Goal: Task Accomplishment & Management: Use online tool/utility

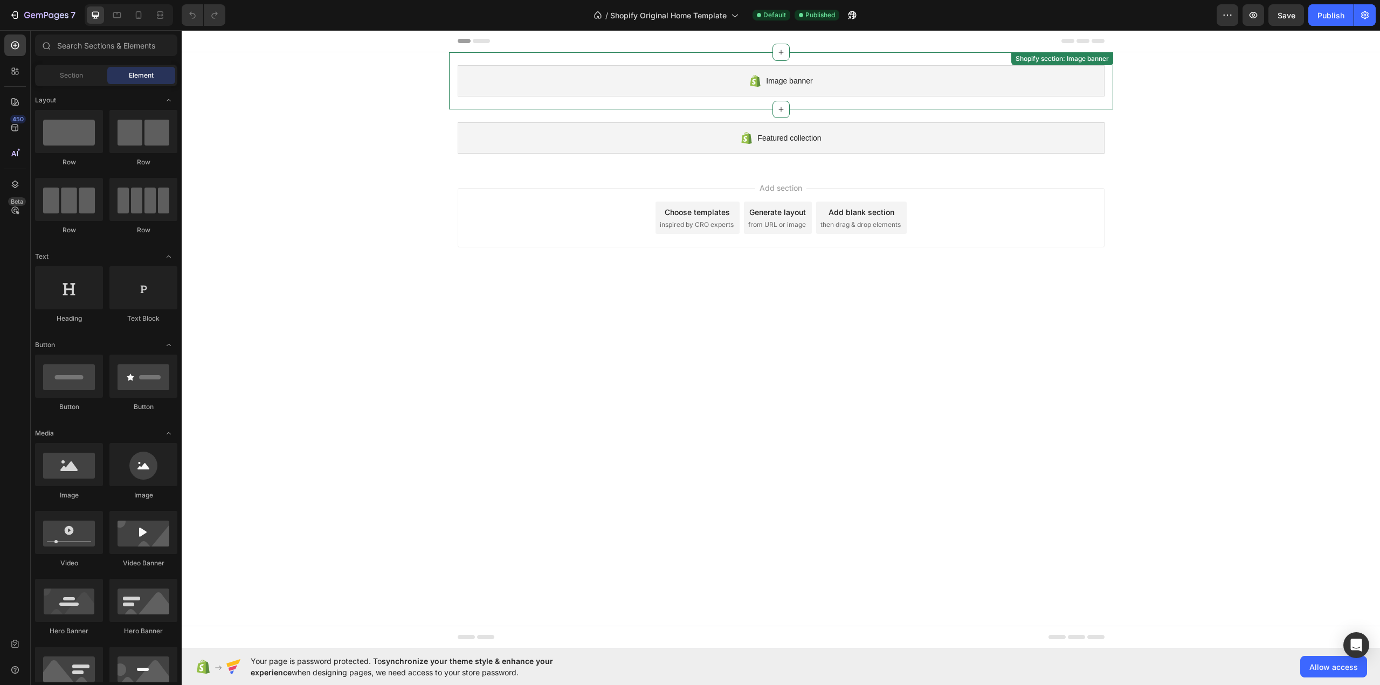
click at [791, 77] on span "Image banner" at bounding box center [789, 80] width 46 height 13
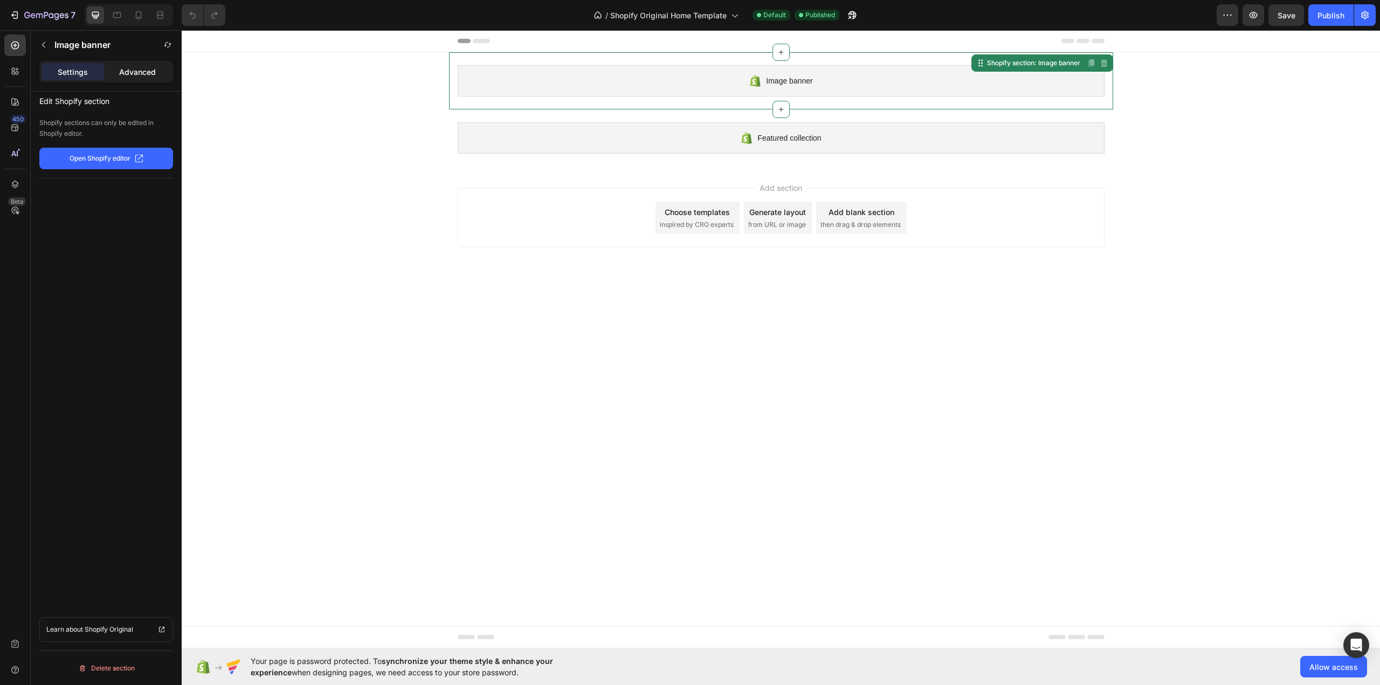
click at [137, 74] on p "Advanced" at bounding box center [137, 71] width 37 height 11
click at [85, 70] on p "Settings" at bounding box center [73, 71] width 30 height 11
click at [43, 42] on icon "button" at bounding box center [43, 44] width 9 height 9
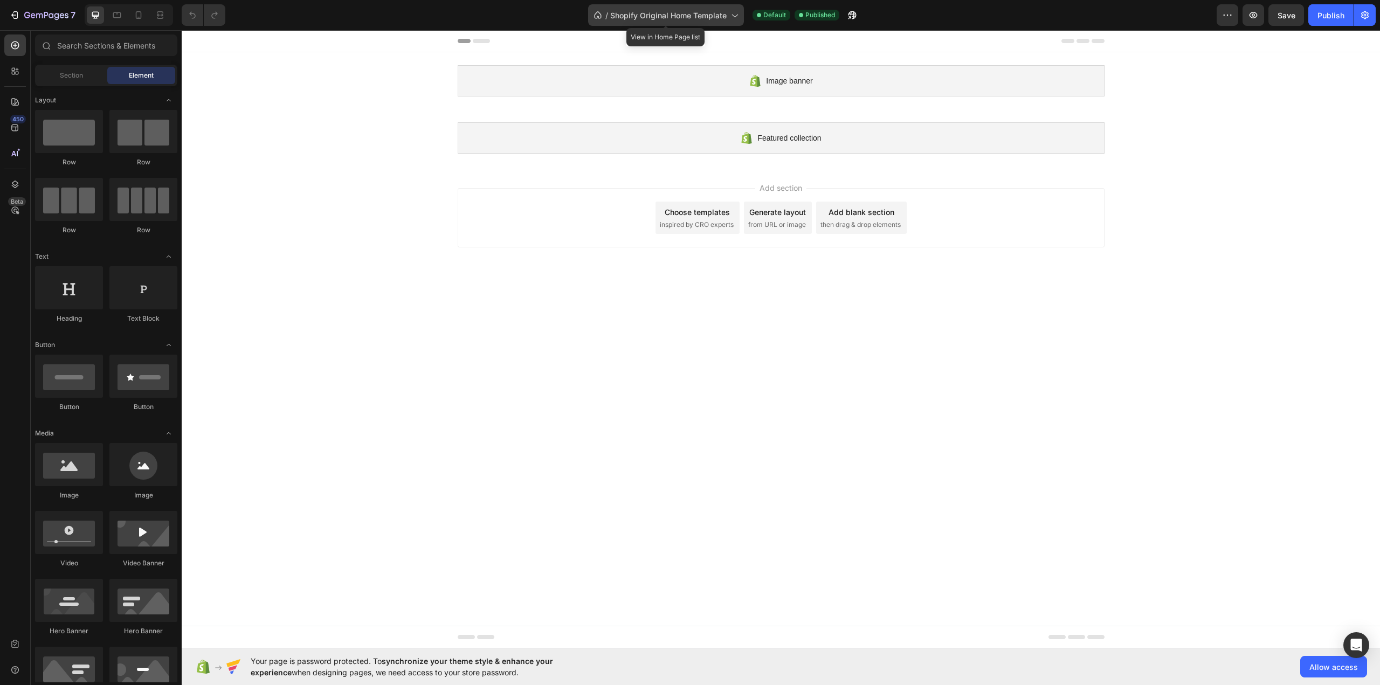
click at [710, 15] on span "Shopify Original Home Template" at bounding box center [668, 15] width 116 height 11
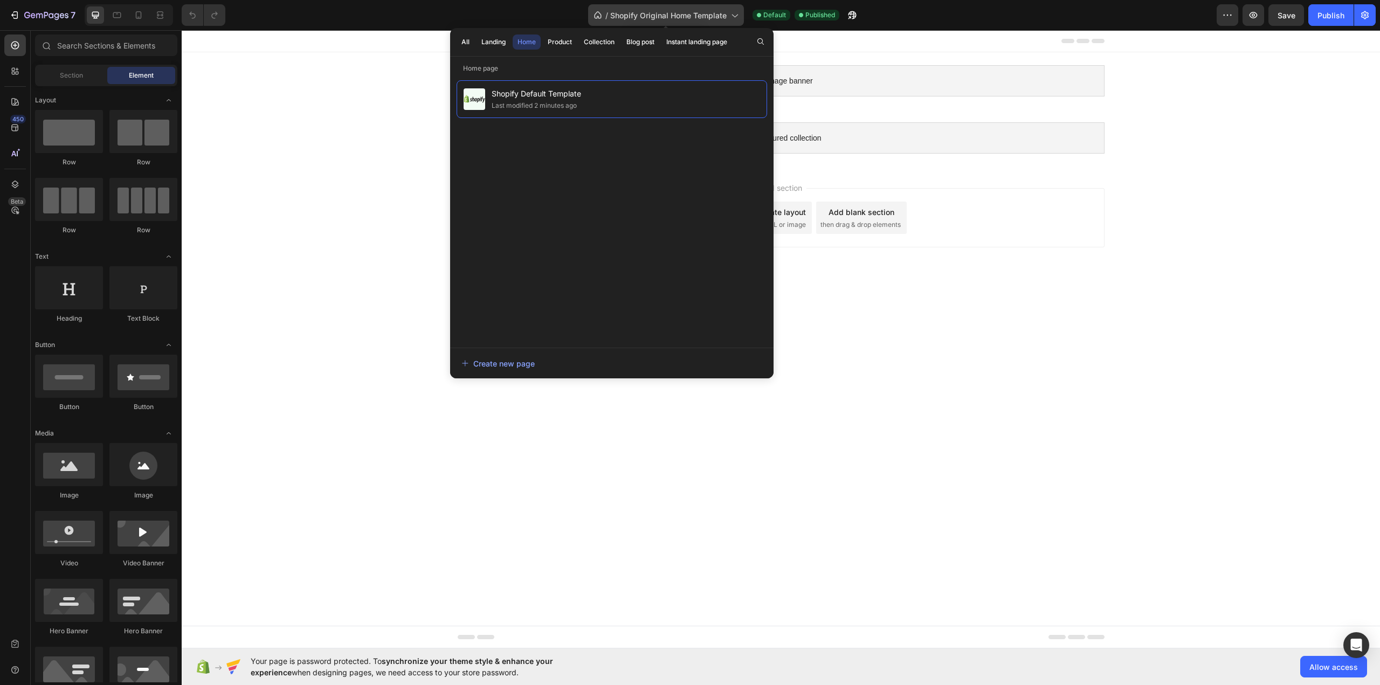
click at [710, 15] on span "Shopify Original Home Template" at bounding box center [668, 15] width 116 height 11
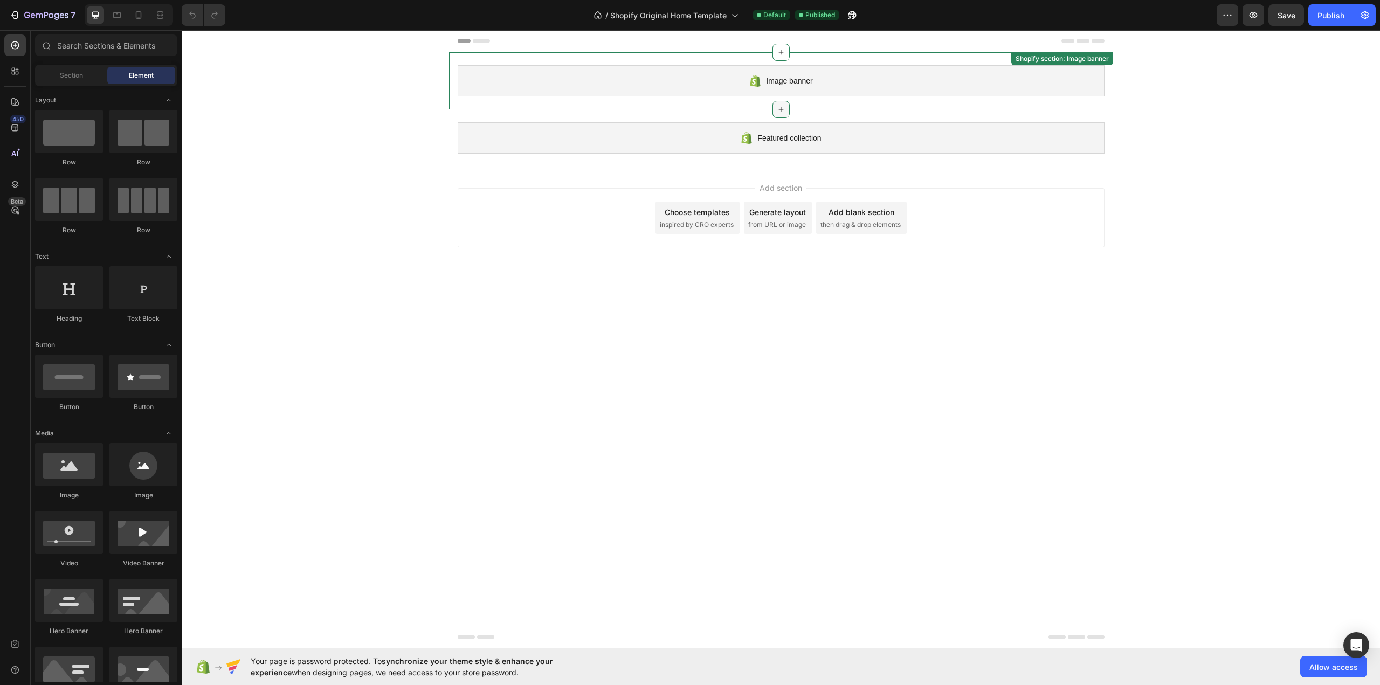
click at [786, 110] on div at bounding box center [780, 109] width 17 height 17
click at [402, 110] on div "Image banner Shopify section: Image banner Featured collection Shopify section:…" at bounding box center [781, 109] width 1198 height 114
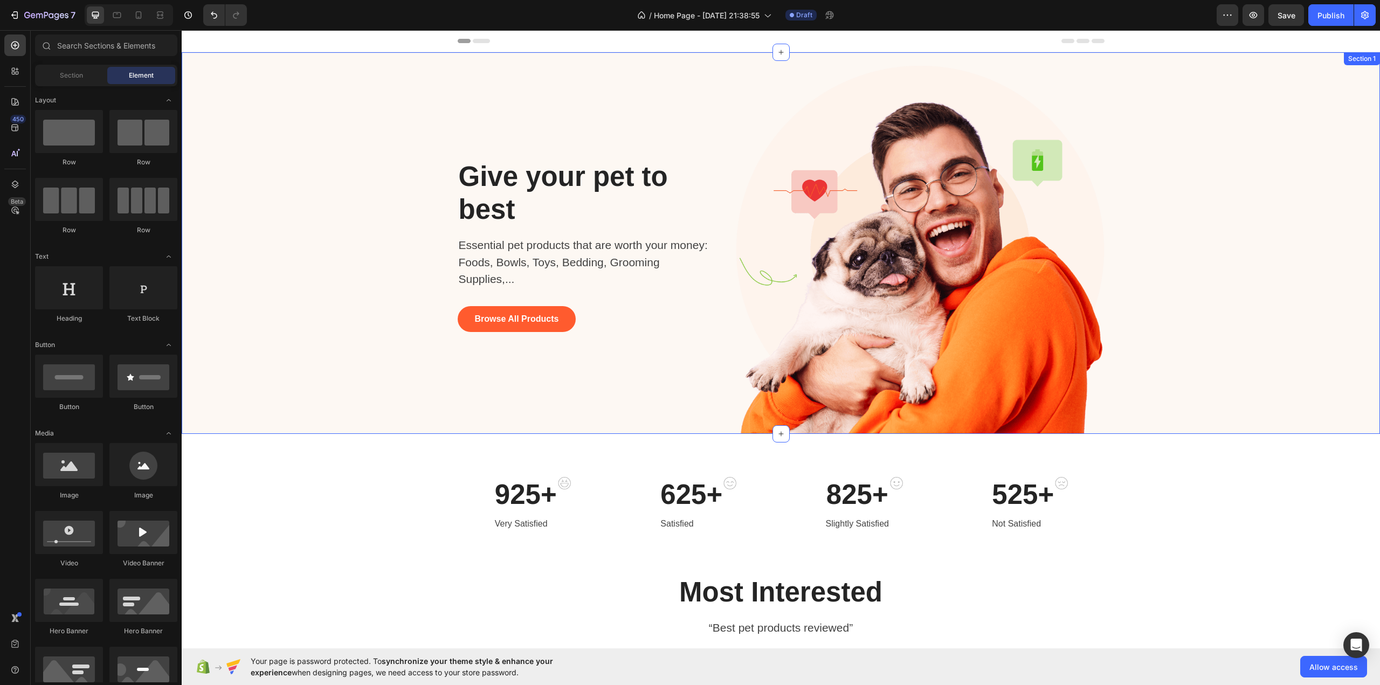
click at [1210, 258] on div "Give your pet to best Heading Essential pet products that are worth your money:…" at bounding box center [781, 250] width 1182 height 368
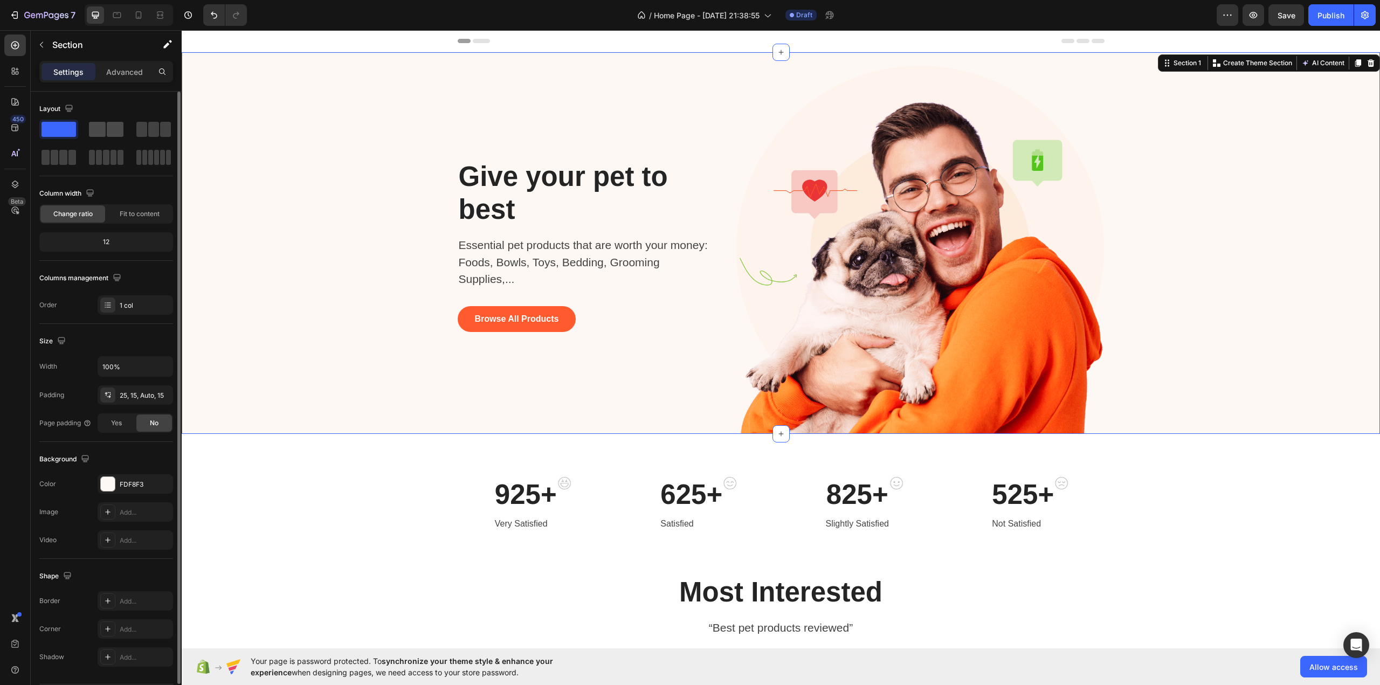
click at [99, 125] on span at bounding box center [97, 129] width 17 height 15
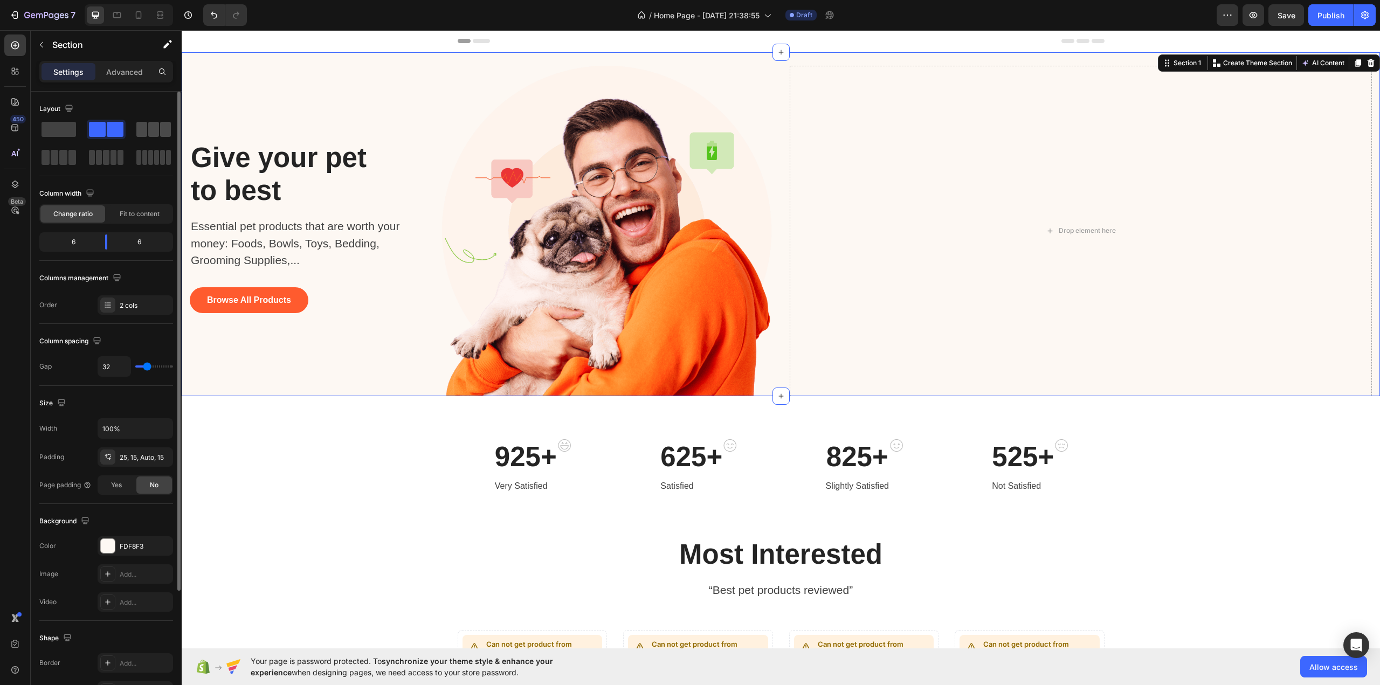
click at [78, 148] on div at bounding box center [58, 157] width 39 height 19
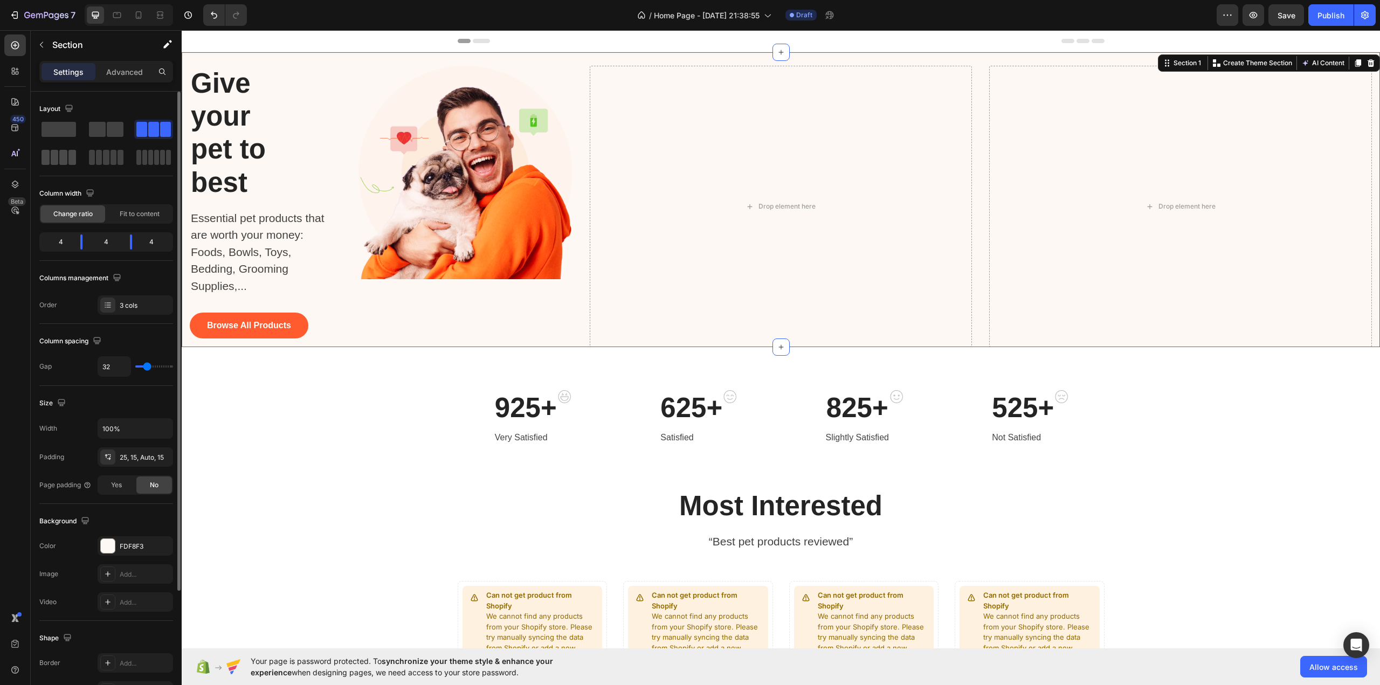
click at [49, 156] on span at bounding box center [46, 157] width 8 height 15
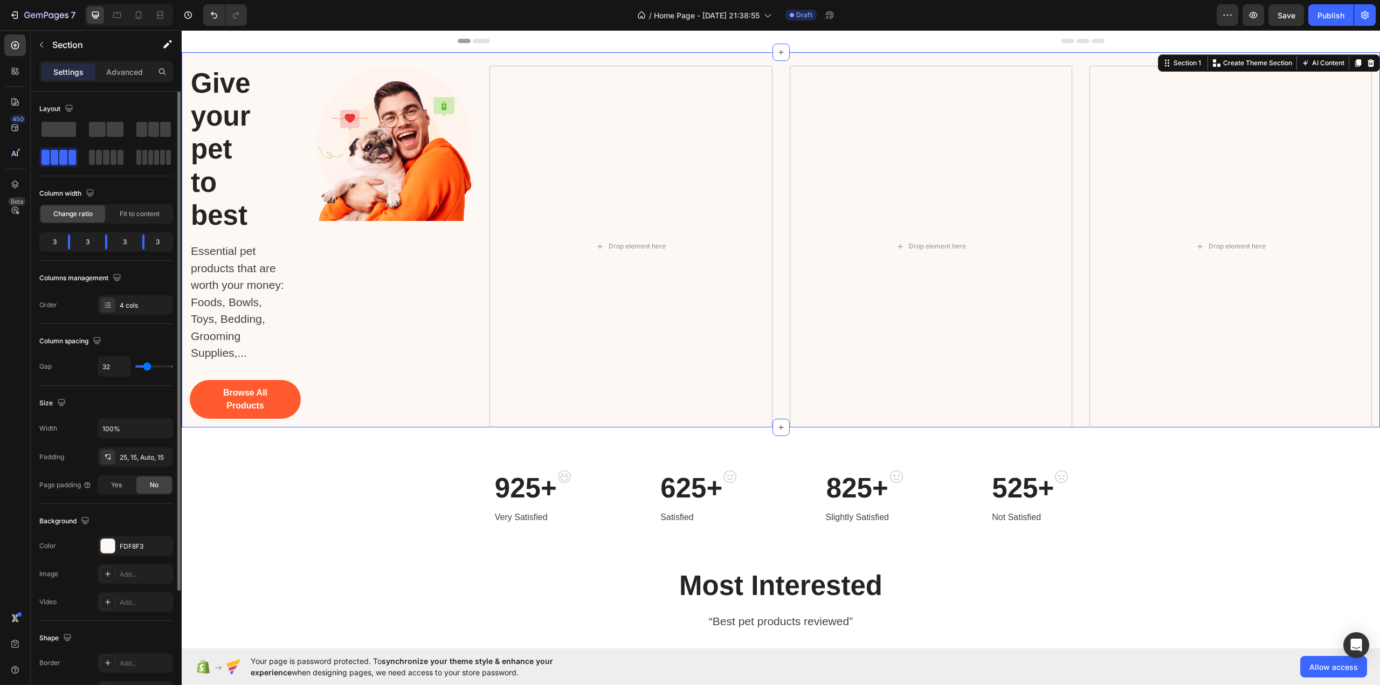
click at [75, 157] on span at bounding box center [72, 157] width 8 height 15
click at [134, 158] on div at bounding box center [153, 157] width 39 height 19
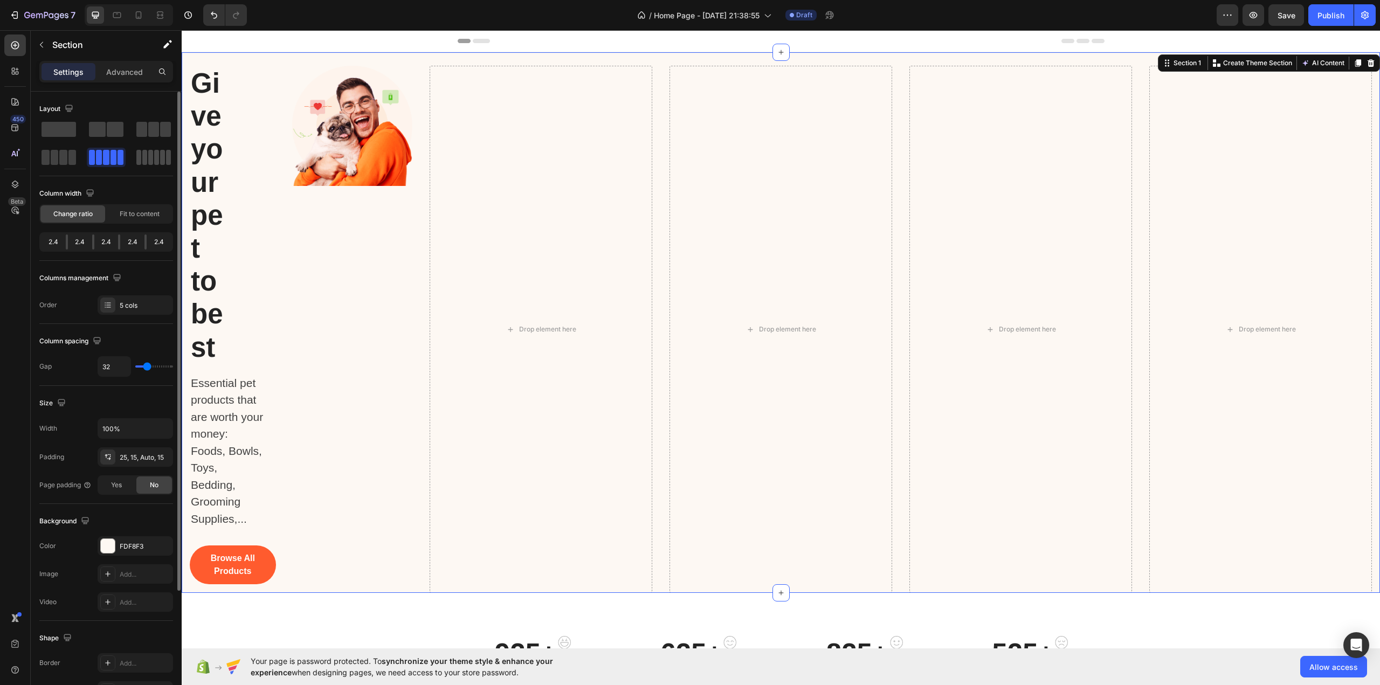
click at [147, 161] on span at bounding box center [144, 157] width 5 height 15
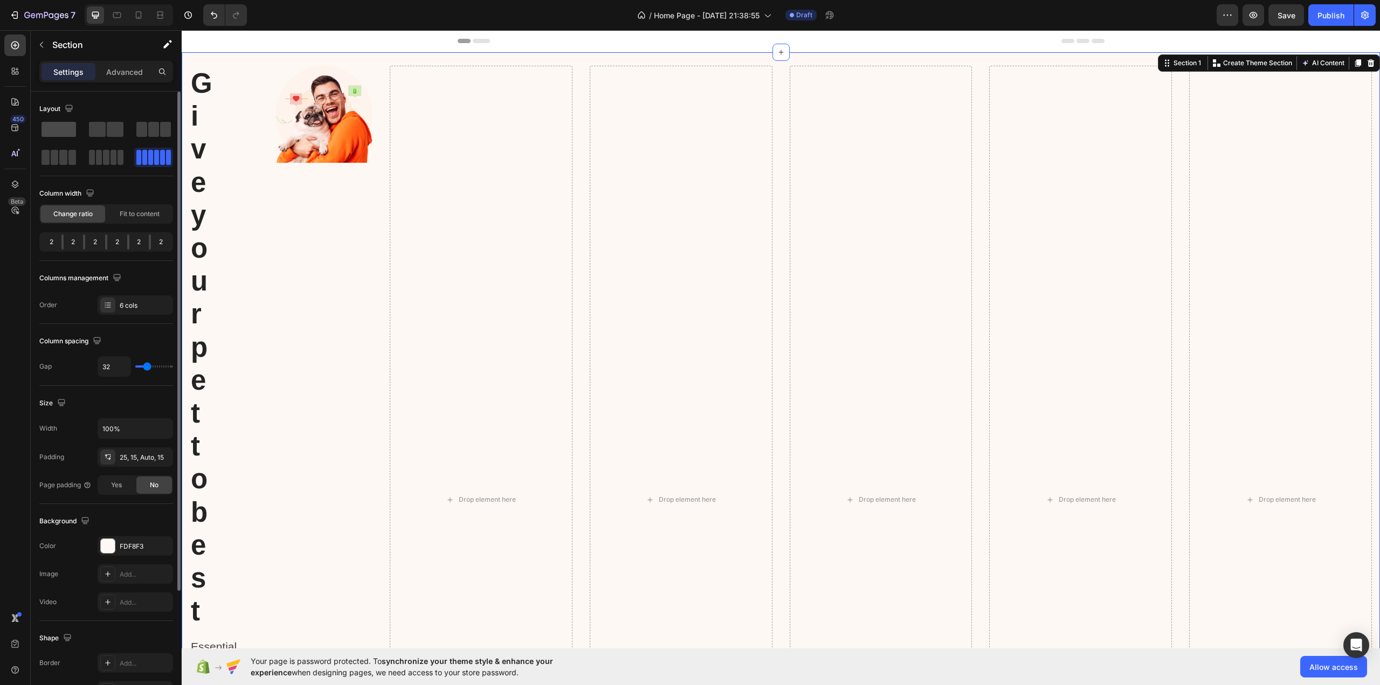
click at [60, 132] on span at bounding box center [59, 129] width 34 height 15
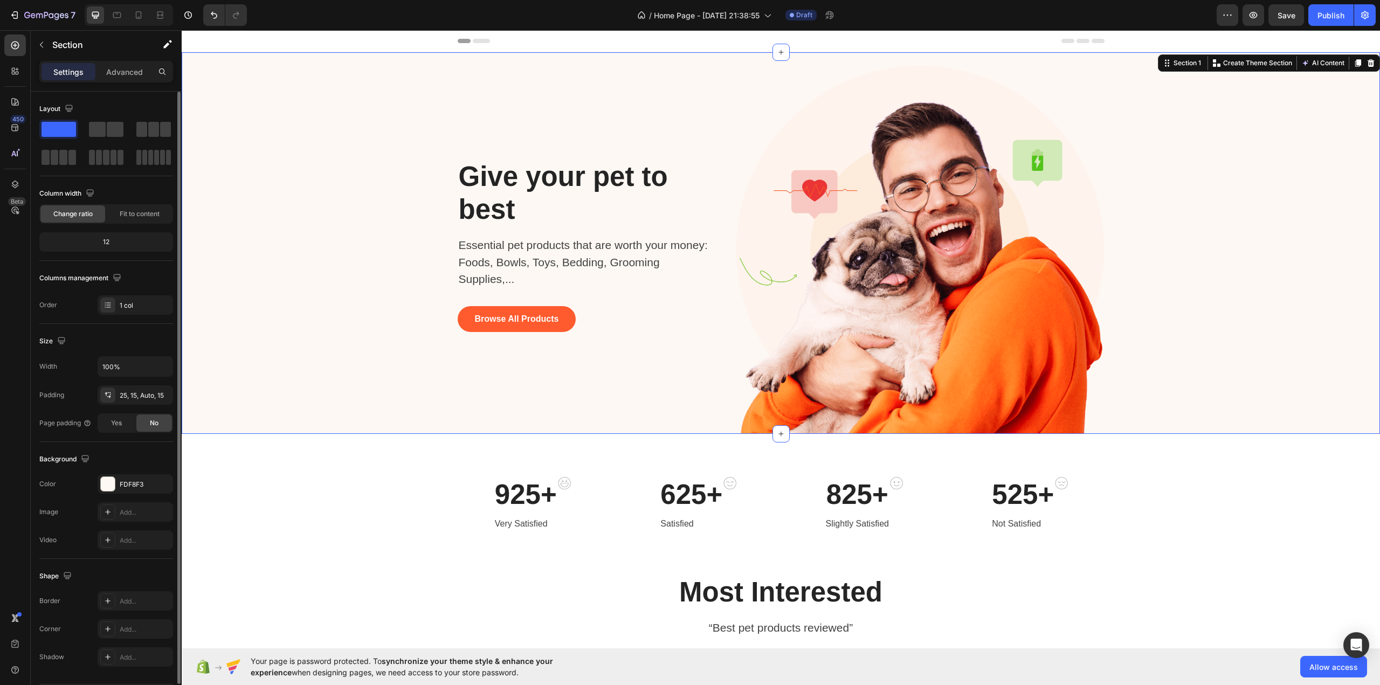
click at [105, 241] on div "12" at bounding box center [106, 241] width 129 height 15
drag, startPoint x: 115, startPoint y: 246, endPoint x: 86, endPoint y: 244, distance: 28.6
click at [86, 244] on div "12" at bounding box center [106, 241] width 129 height 15
drag, startPoint x: 141, startPoint y: 246, endPoint x: 147, endPoint y: 245, distance: 6.5
click at [149, 246] on div "12" at bounding box center [106, 241] width 129 height 15
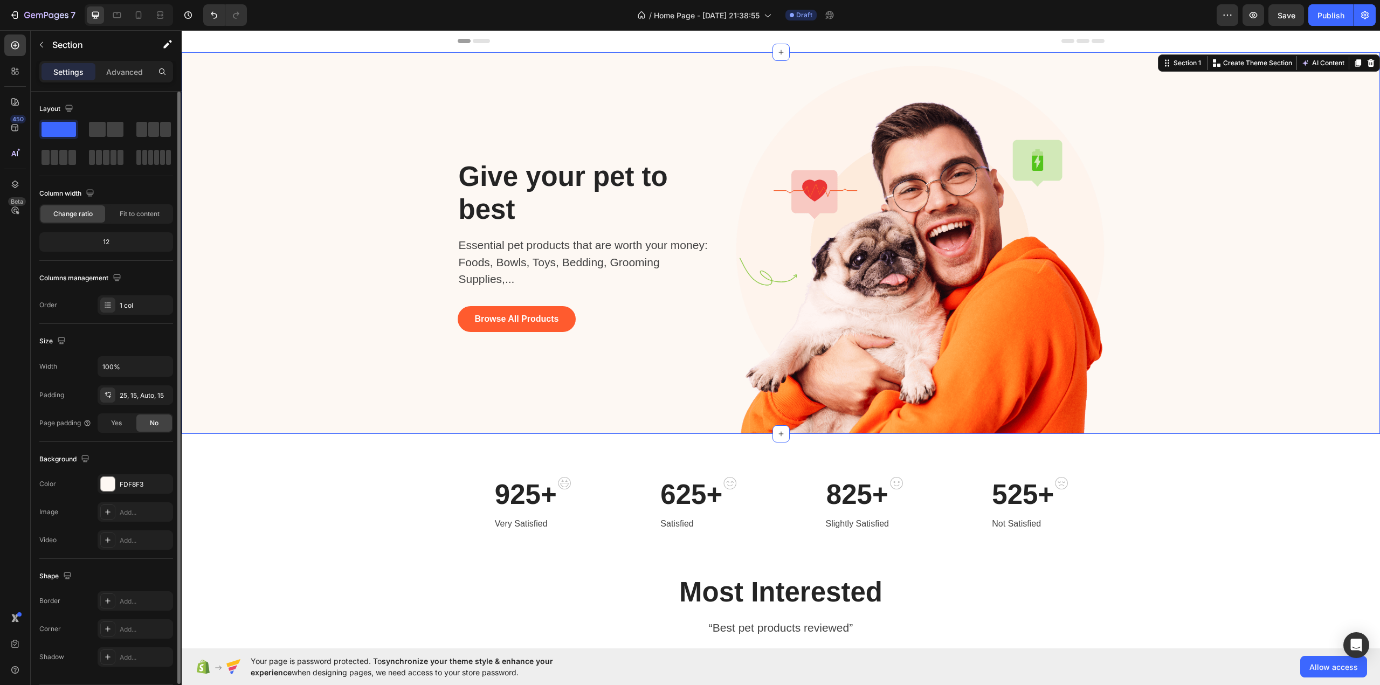
click at [109, 239] on div "12" at bounding box center [106, 241] width 129 height 15
click at [129, 212] on span "Fit to content" at bounding box center [140, 214] width 40 height 10
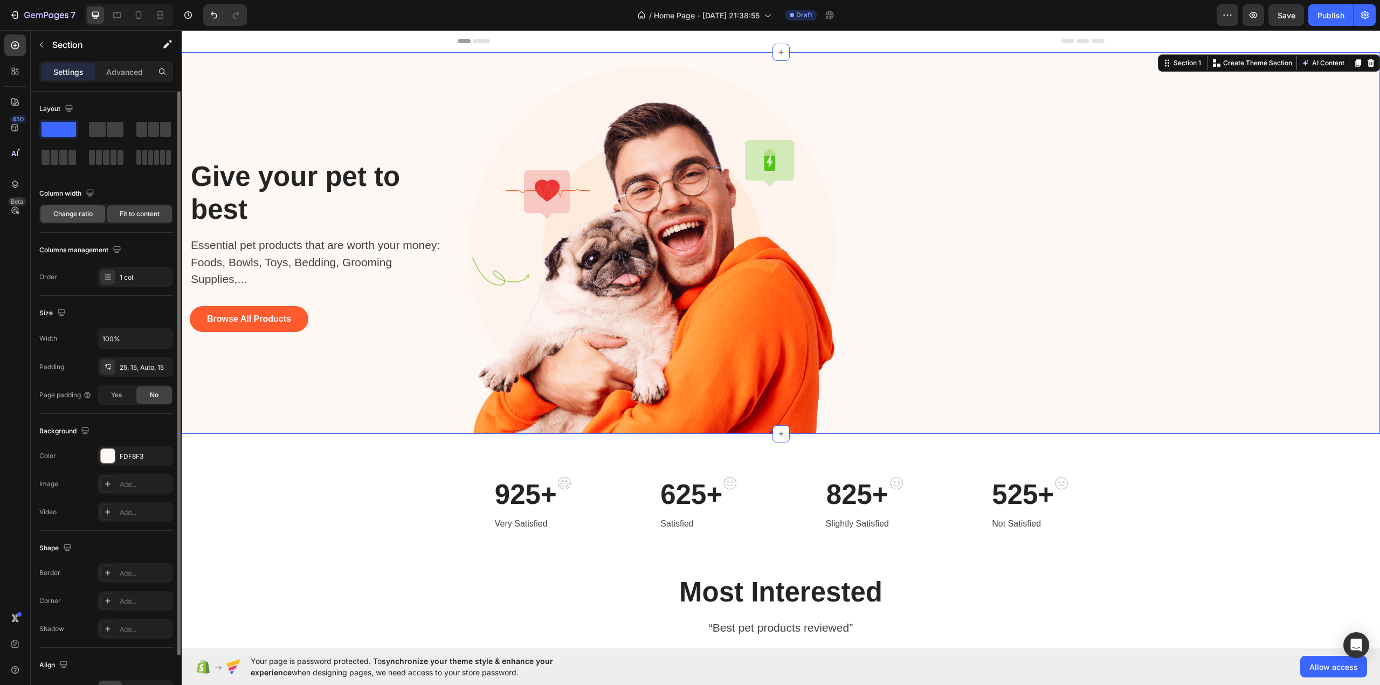
click at [76, 213] on span "Change ratio" at bounding box center [72, 214] width 39 height 10
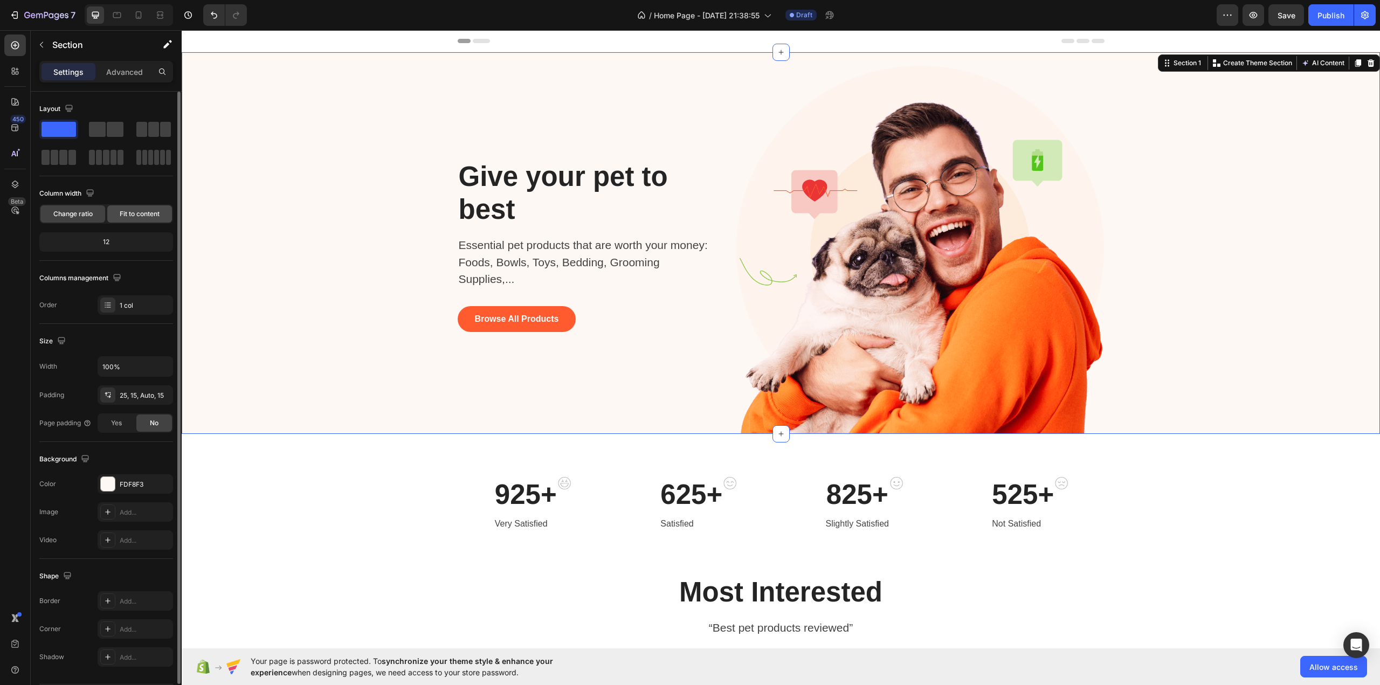
click at [132, 216] on span "Fit to content" at bounding box center [140, 214] width 40 height 10
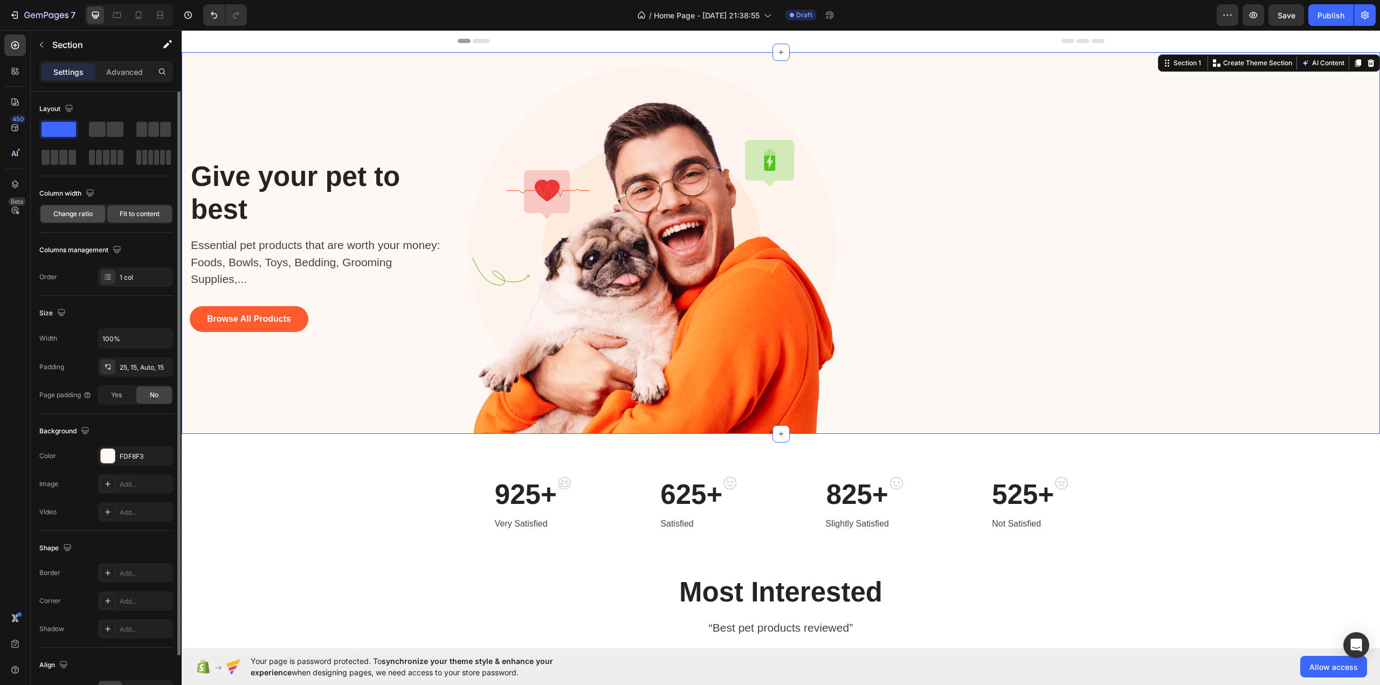
click at [80, 212] on span "Change ratio" at bounding box center [72, 214] width 39 height 10
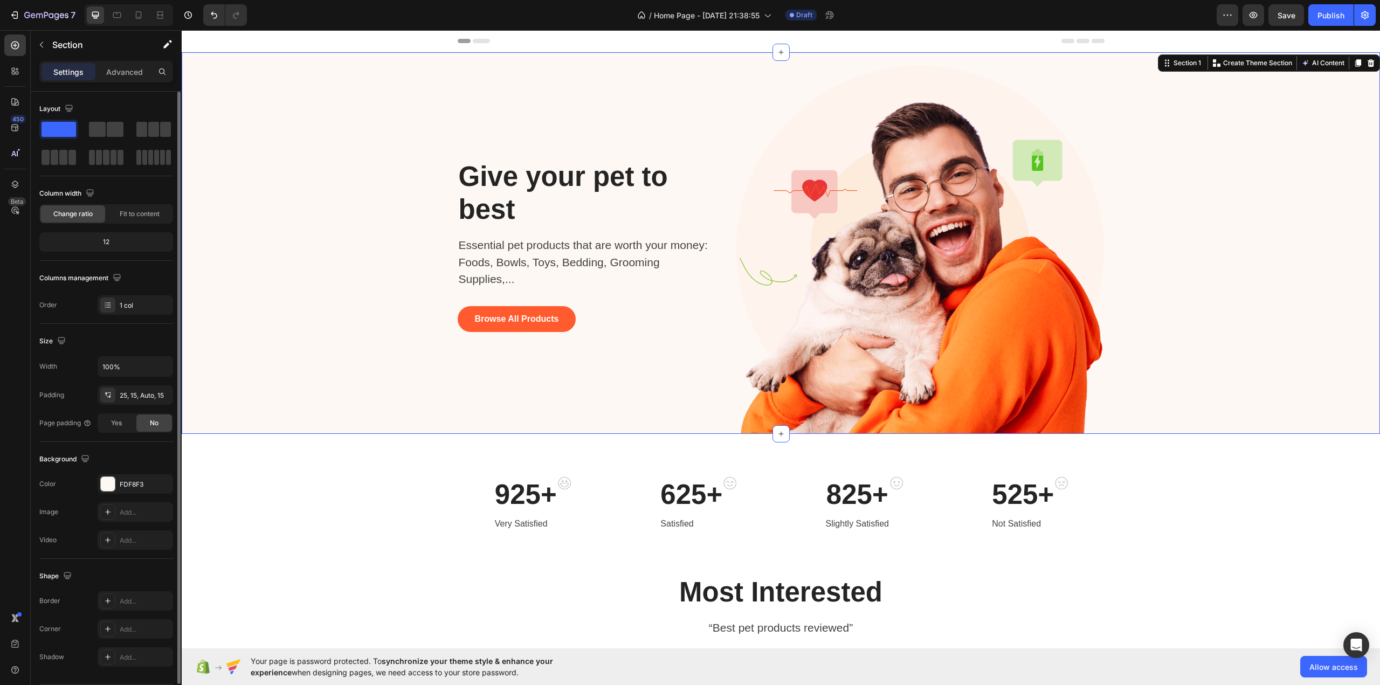
scroll to position [33, 0]
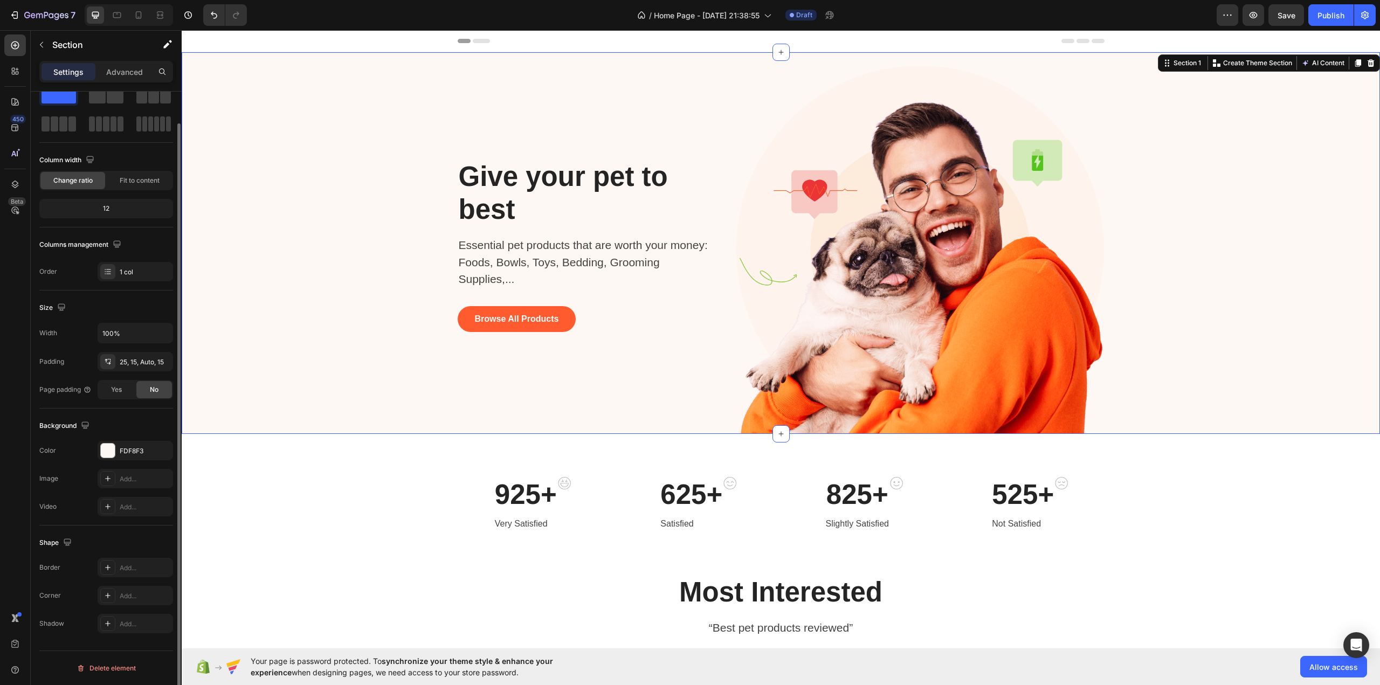
drag, startPoint x: 107, startPoint y: 203, endPoint x: 99, endPoint y: 205, distance: 8.4
click at [99, 205] on div "12" at bounding box center [106, 208] width 129 height 15
click at [107, 208] on div "12" at bounding box center [106, 208] width 129 height 15
click at [136, 268] on div "1 col" at bounding box center [145, 272] width 51 height 10
click at [87, 271] on div "Order 1 col" at bounding box center [106, 271] width 134 height 19
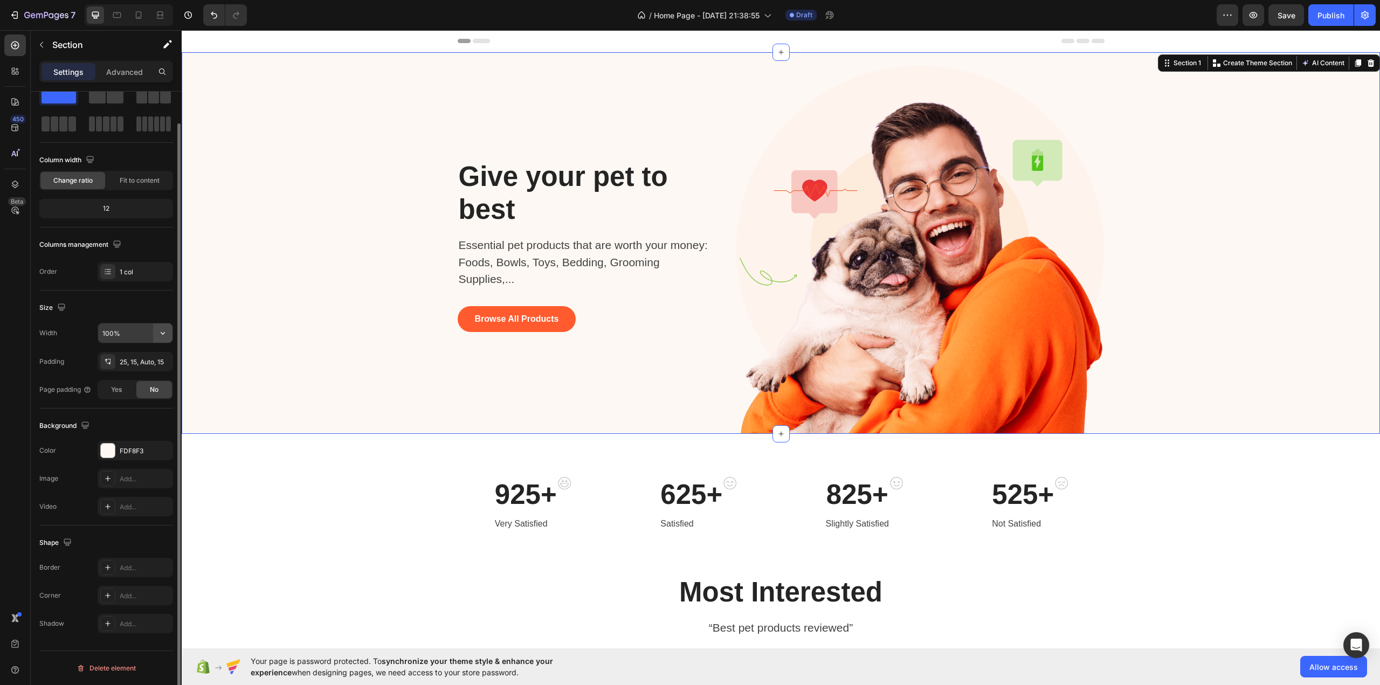
click at [160, 336] on icon "button" at bounding box center [162, 333] width 11 height 11
click at [123, 381] on span "Default" at bounding box center [113, 381] width 22 height 10
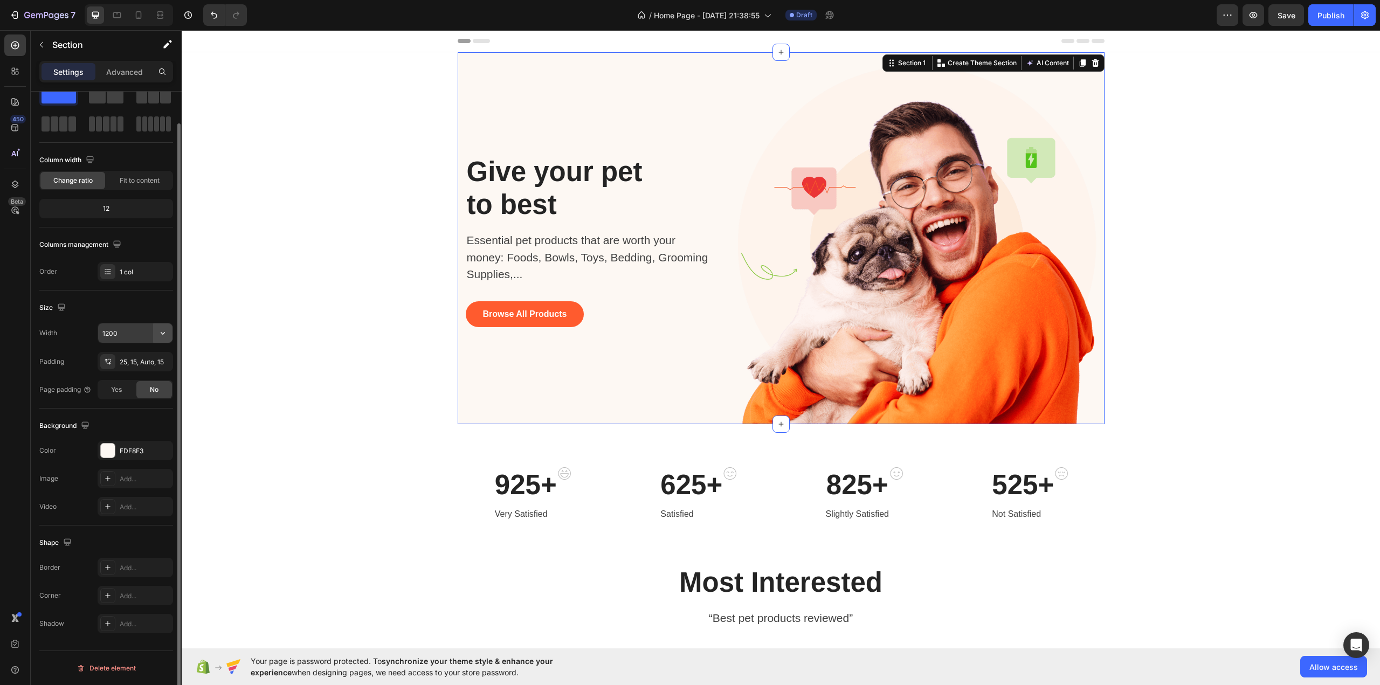
click at [161, 328] on icon "button" at bounding box center [162, 333] width 11 height 11
click at [142, 356] on p "Full 100%" at bounding box center [132, 361] width 61 height 10
type input "100%"
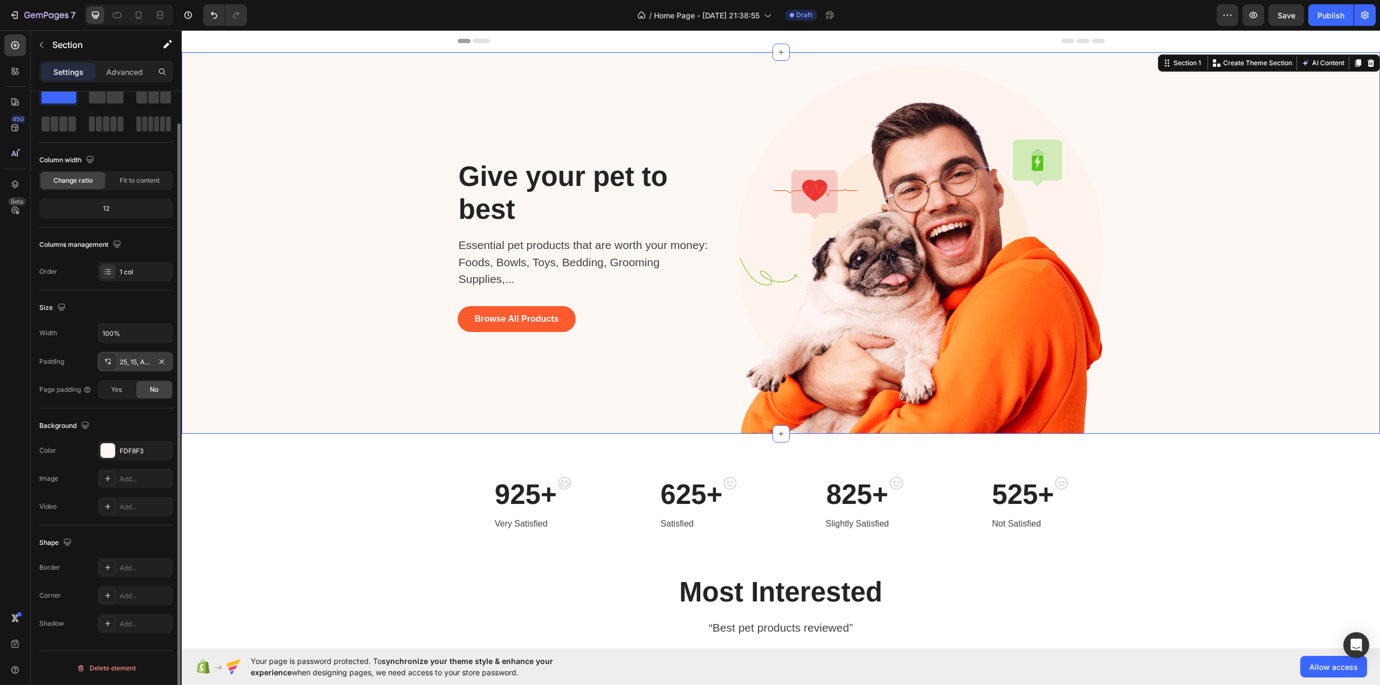
click at [122, 361] on div "25, 15, Auto, 15" at bounding box center [135, 362] width 31 height 10
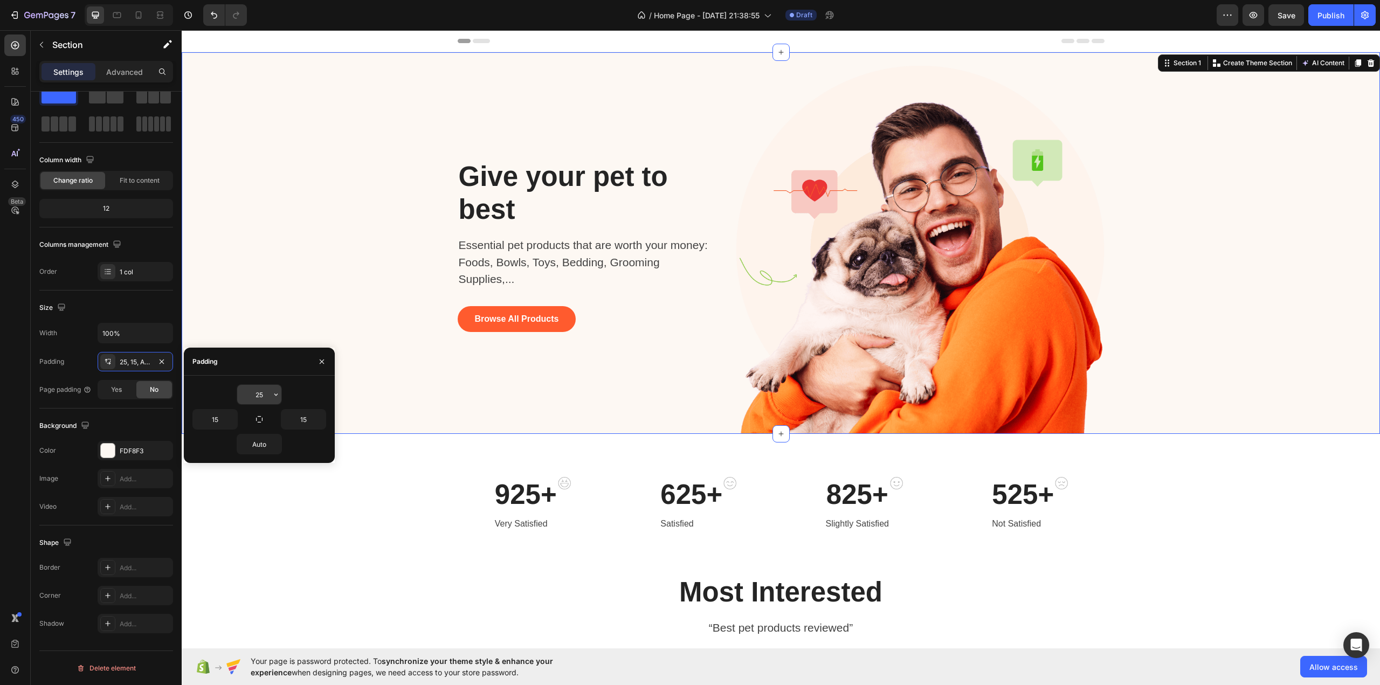
click at [259, 396] on input "25" at bounding box center [259, 394] width 44 height 19
click at [289, 392] on div "25" at bounding box center [259, 394] width 134 height 20
click at [273, 395] on icon "button" at bounding box center [276, 394] width 9 height 9
click at [299, 393] on div "25" at bounding box center [259, 394] width 134 height 20
click at [273, 393] on icon "button" at bounding box center [276, 394] width 9 height 9
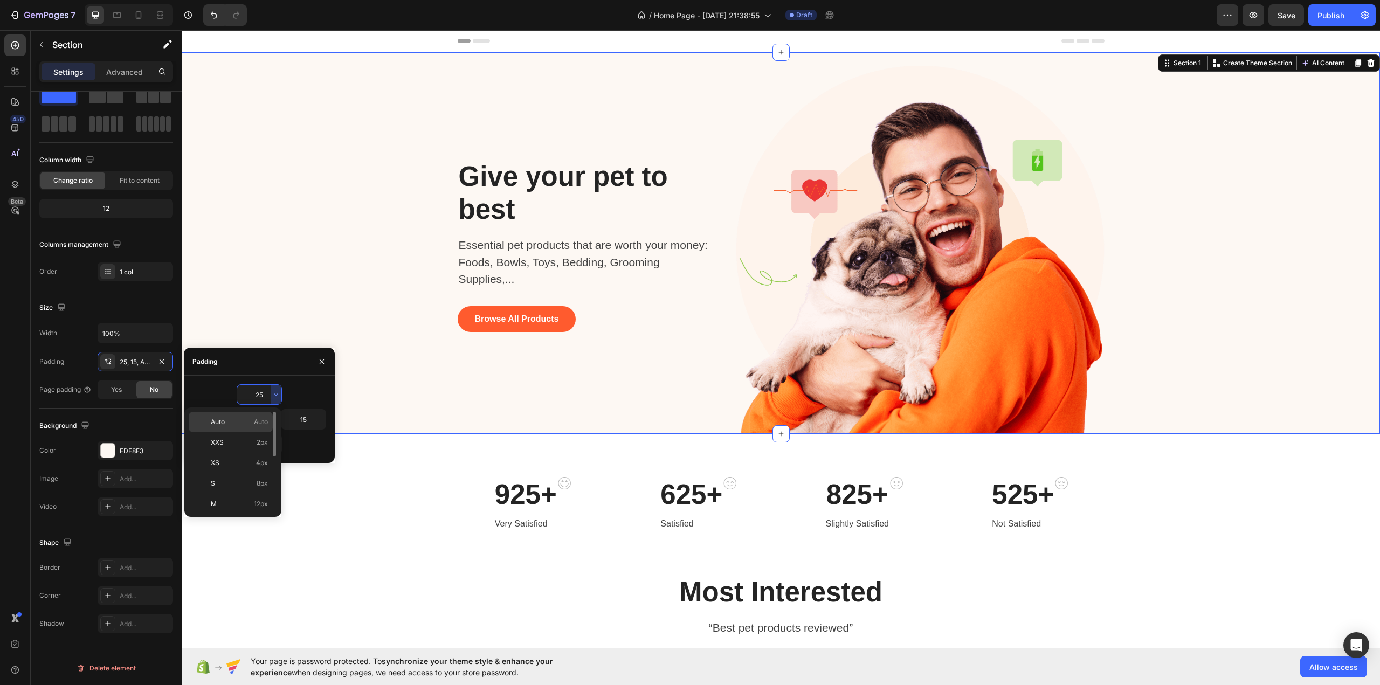
click at [246, 417] on p "Auto Auto" at bounding box center [239, 422] width 57 height 10
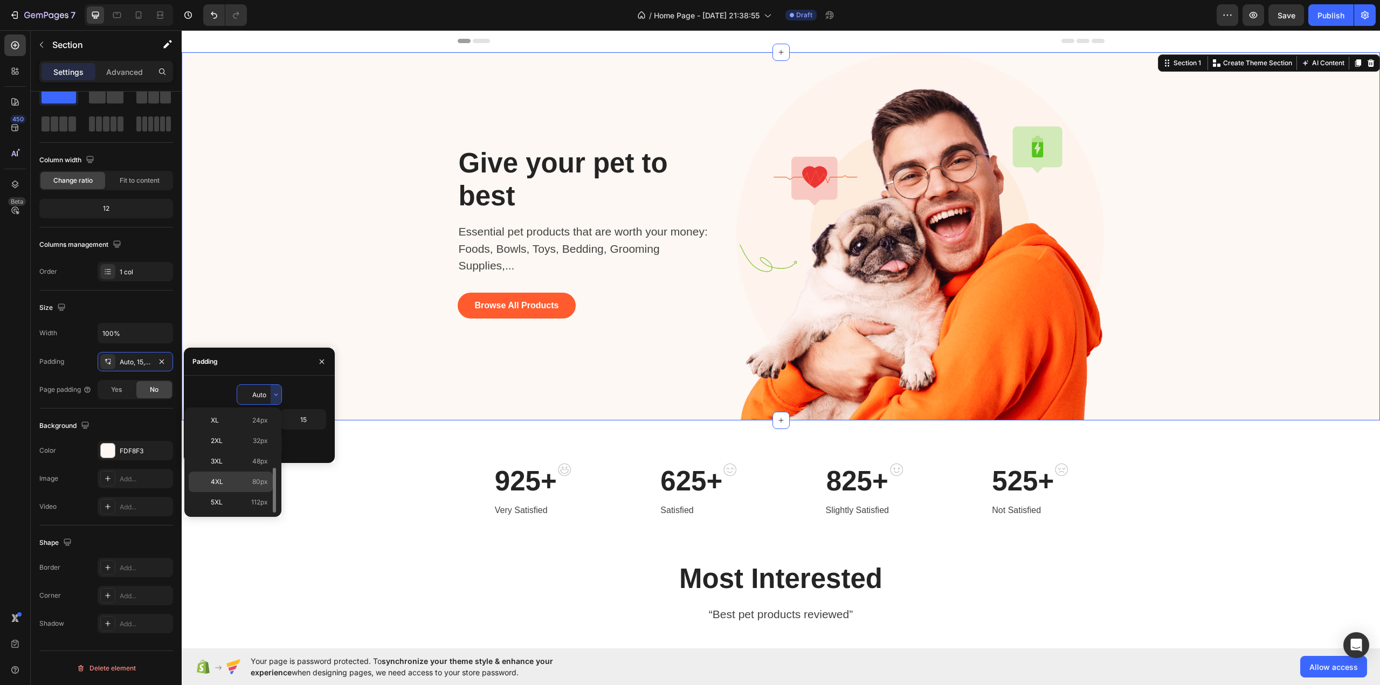
scroll to position [71, 0]
click at [237, 470] on p "XL 24px" at bounding box center [239, 474] width 57 height 10
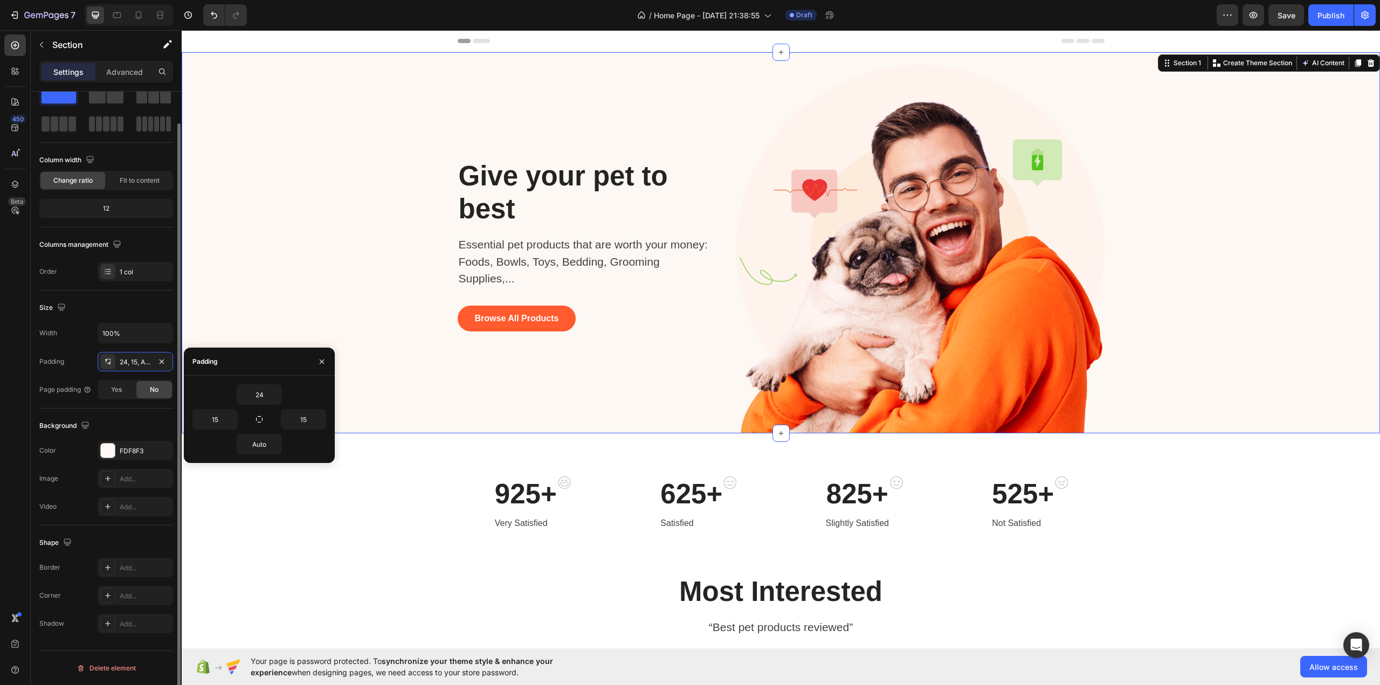
click at [66, 351] on div "Width 100% Padding 24, 15, Auto, 15 Page padding Yes No" at bounding box center [106, 361] width 134 height 77
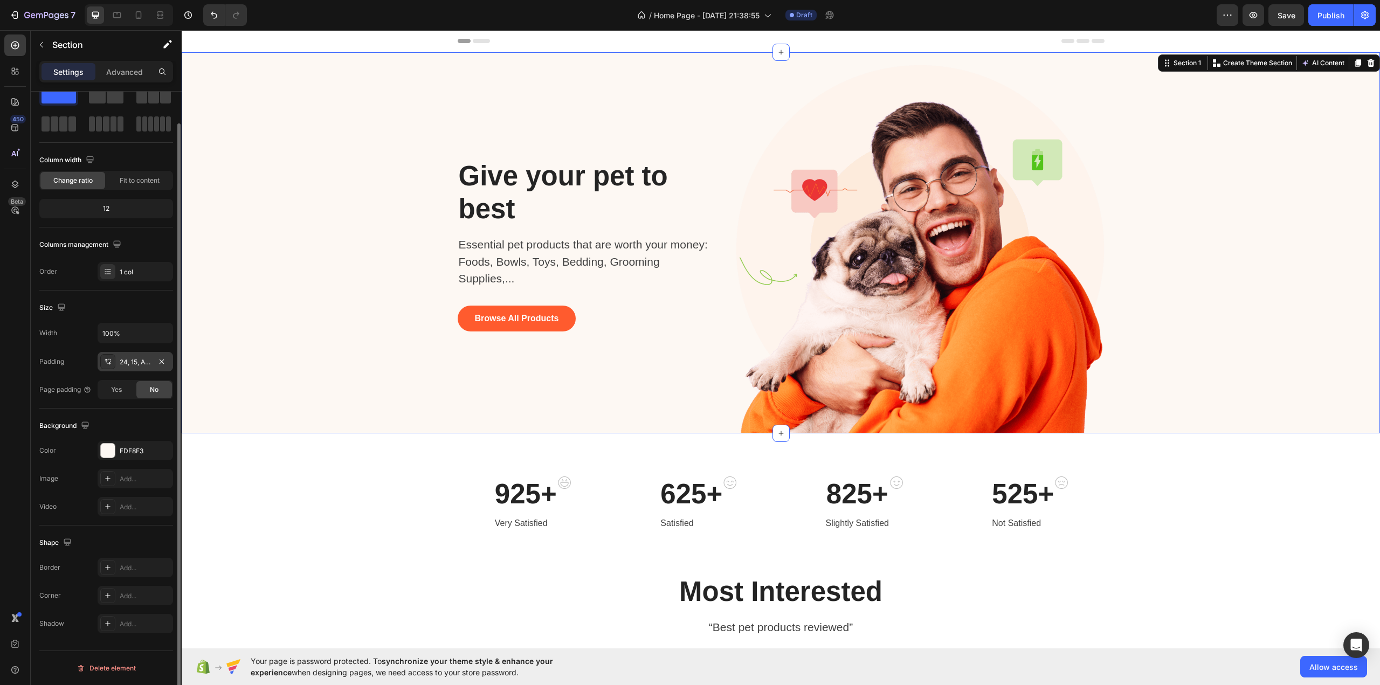
click at [123, 362] on div "24, 15, Auto, 15" at bounding box center [135, 362] width 31 height 10
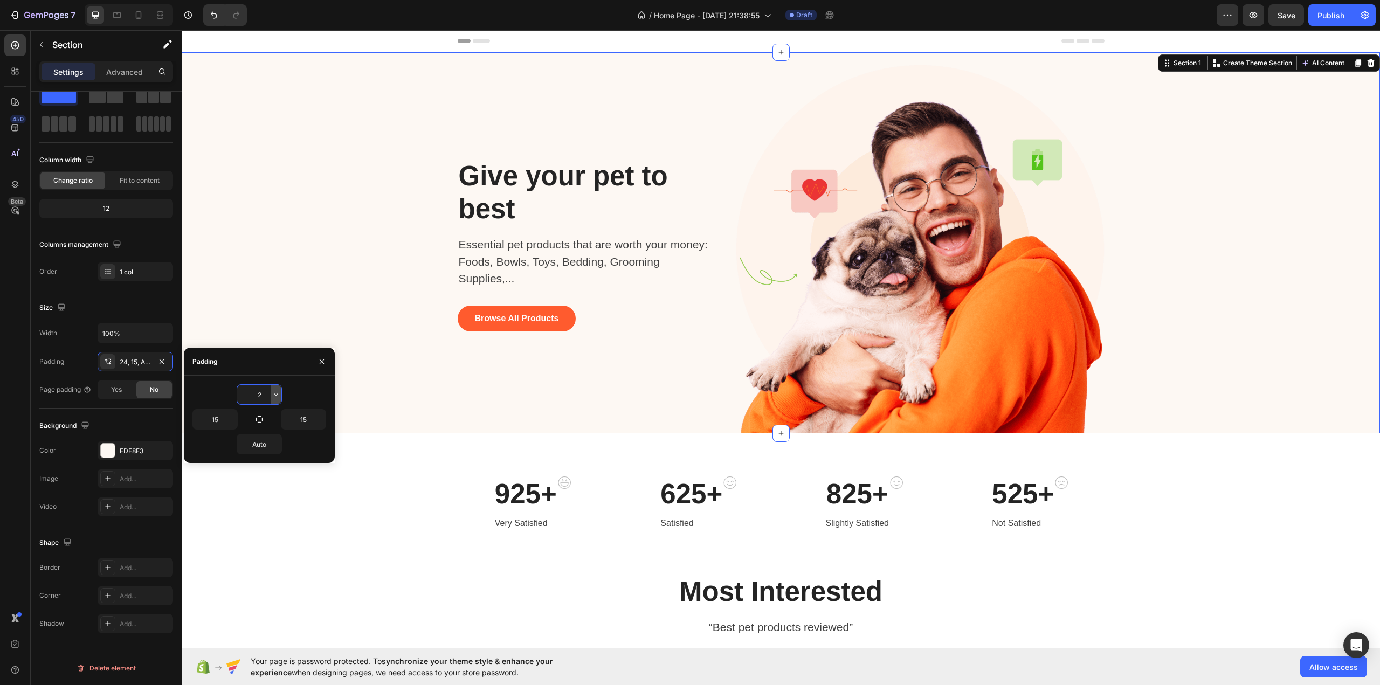
type input "25"
click at [318, 363] on icon "button" at bounding box center [321, 361] width 9 height 9
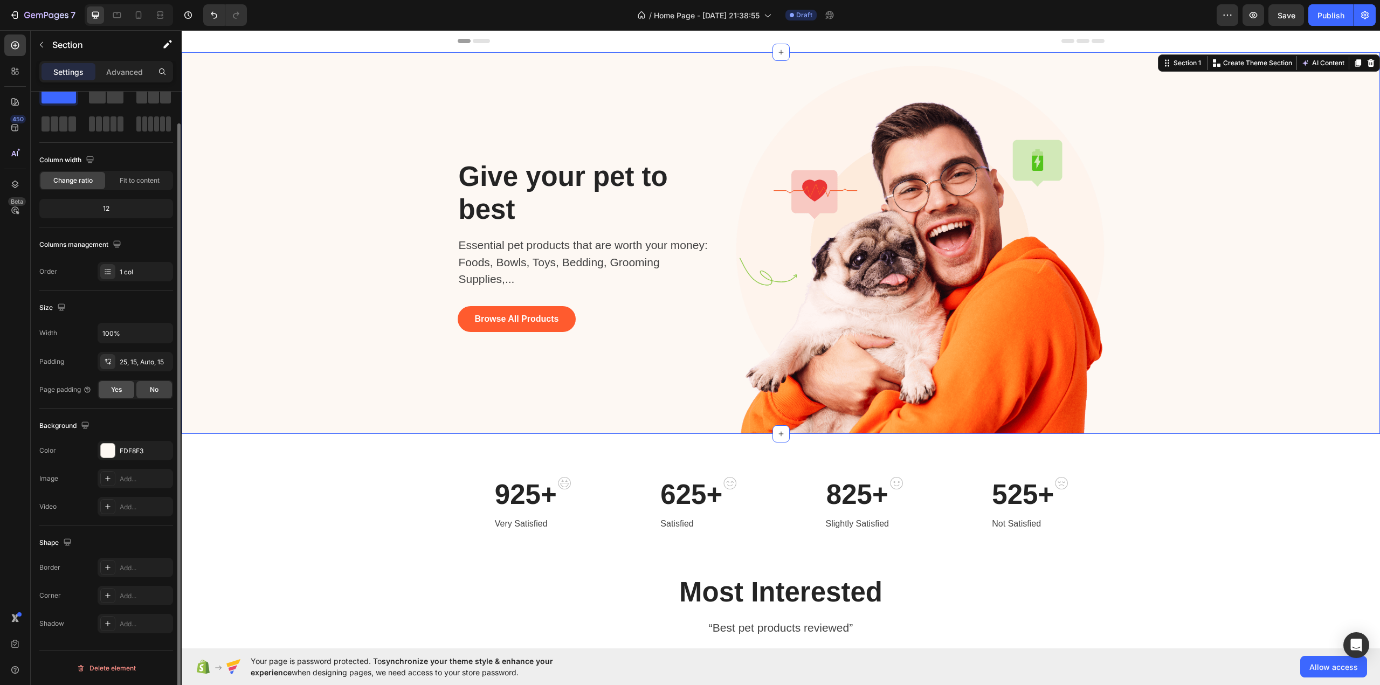
click at [123, 388] on div "Yes" at bounding box center [117, 389] width 36 height 17
click at [164, 389] on div "No" at bounding box center [154, 389] width 36 height 17
click at [128, 389] on div "Yes" at bounding box center [117, 389] width 36 height 17
click at [168, 390] on div "No" at bounding box center [154, 389] width 36 height 17
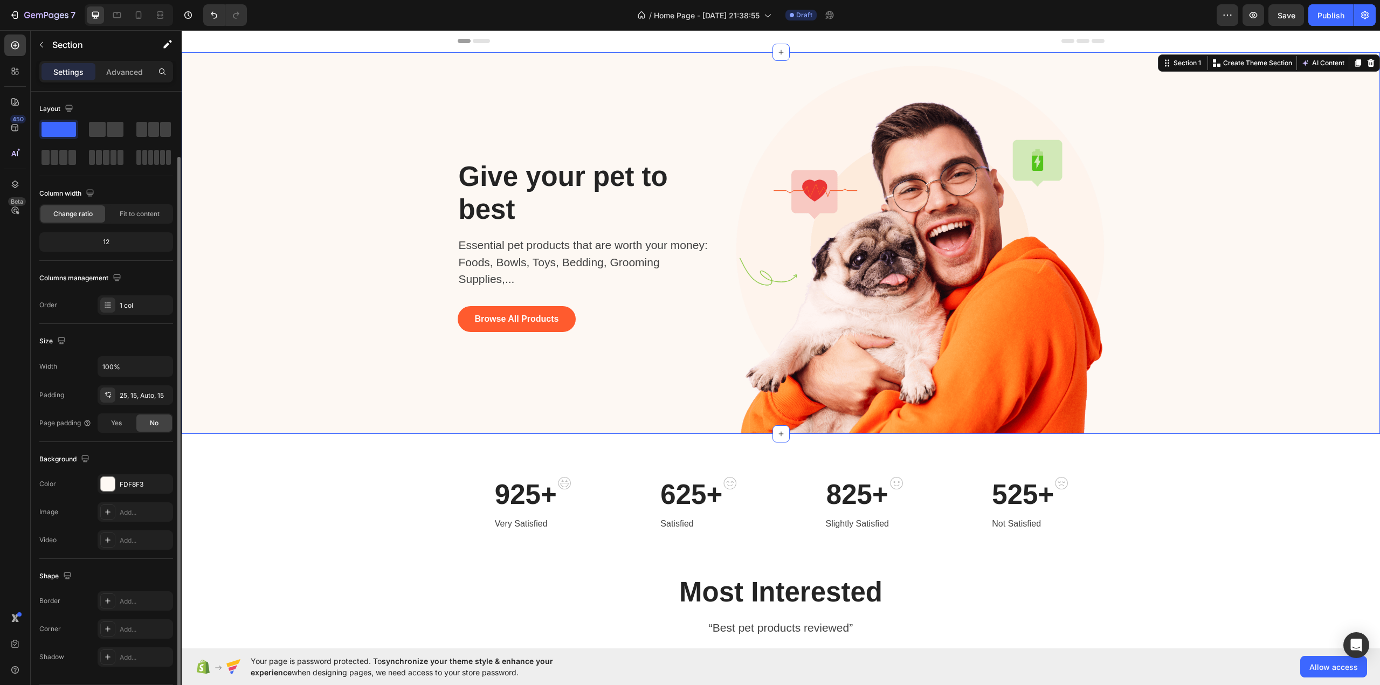
scroll to position [33, 0]
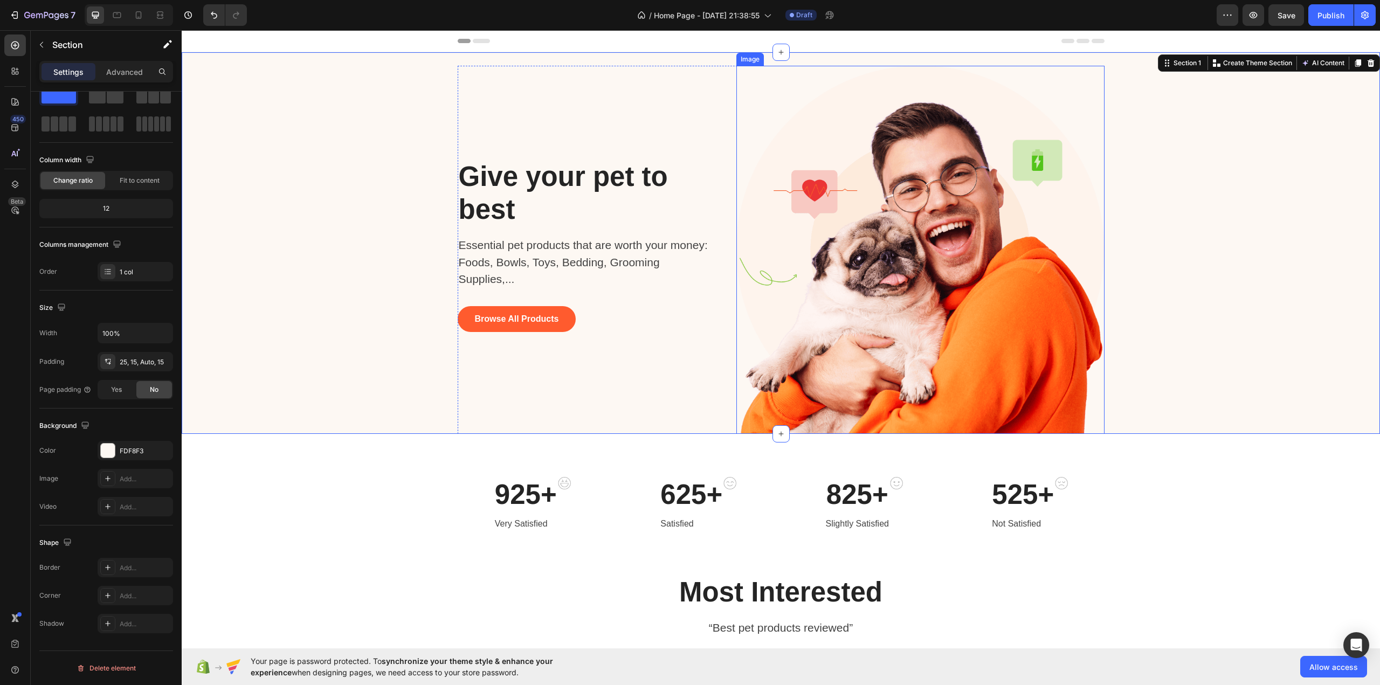
click at [1079, 178] on img at bounding box center [920, 250] width 368 height 368
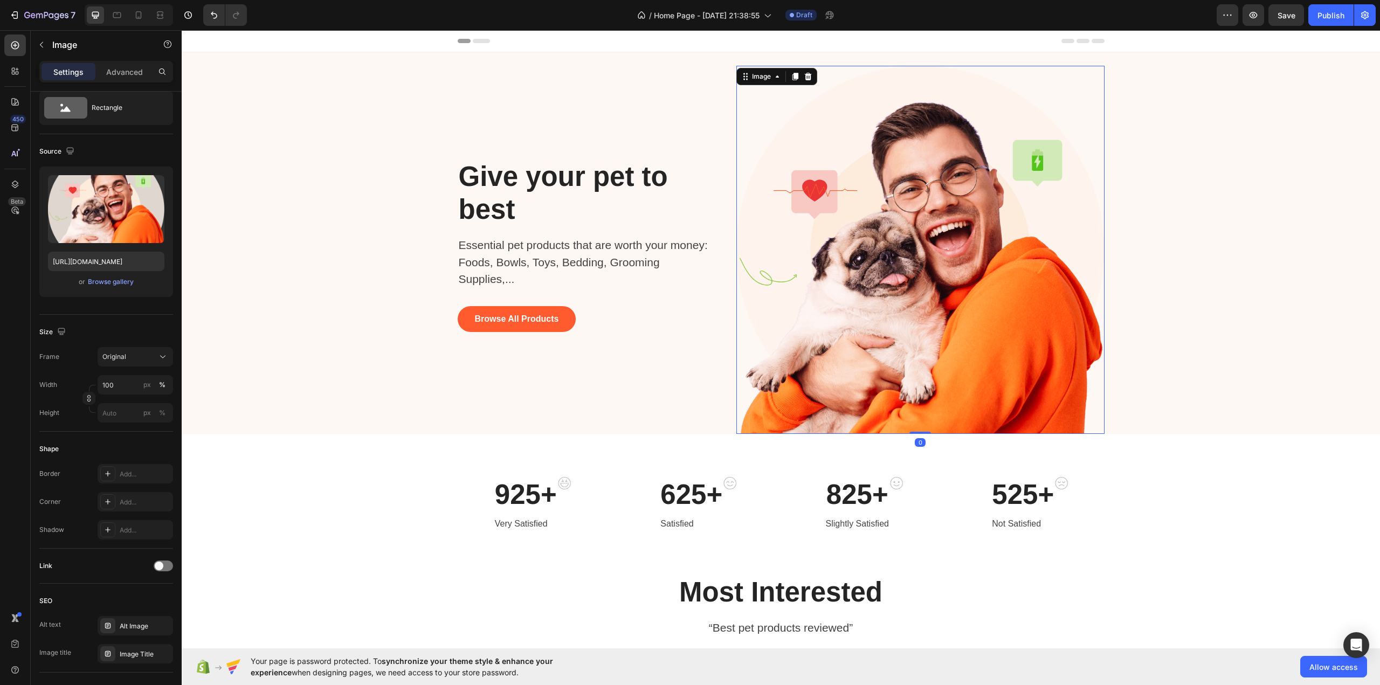
scroll to position [0, 0]
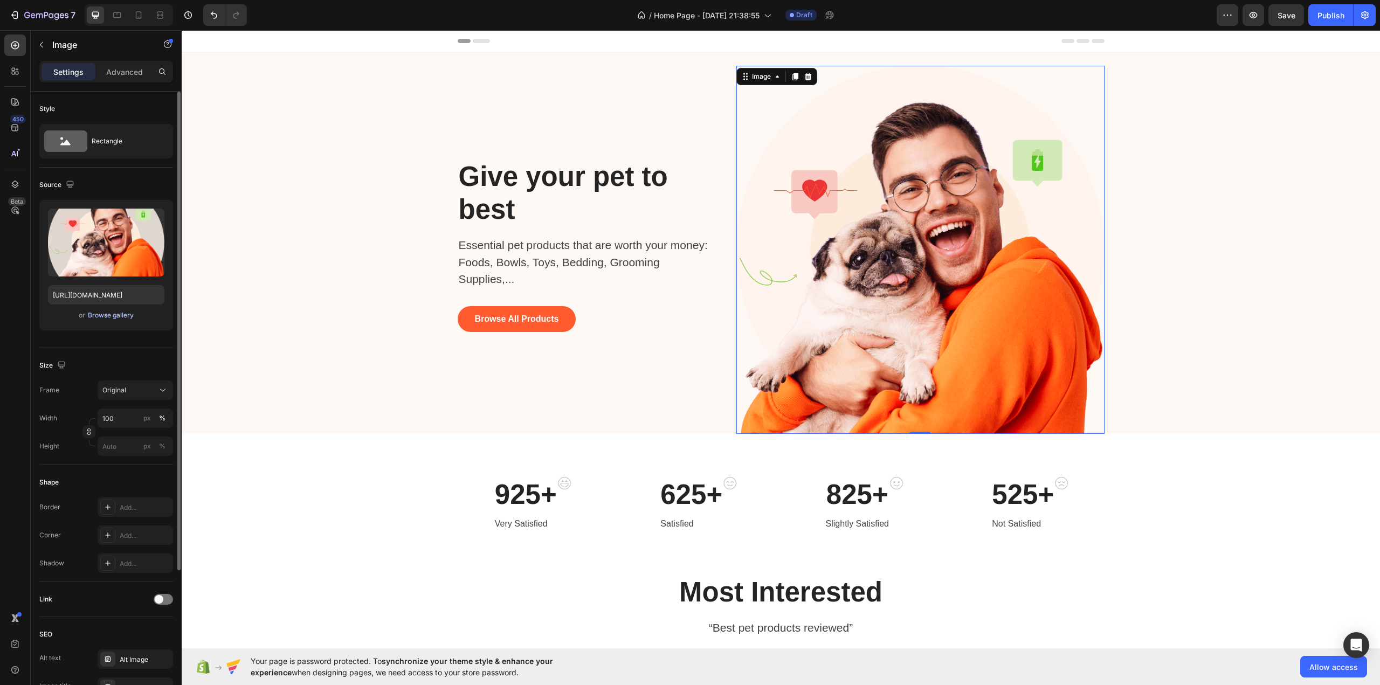
click at [105, 314] on div "Browse gallery" at bounding box center [111, 315] width 46 height 10
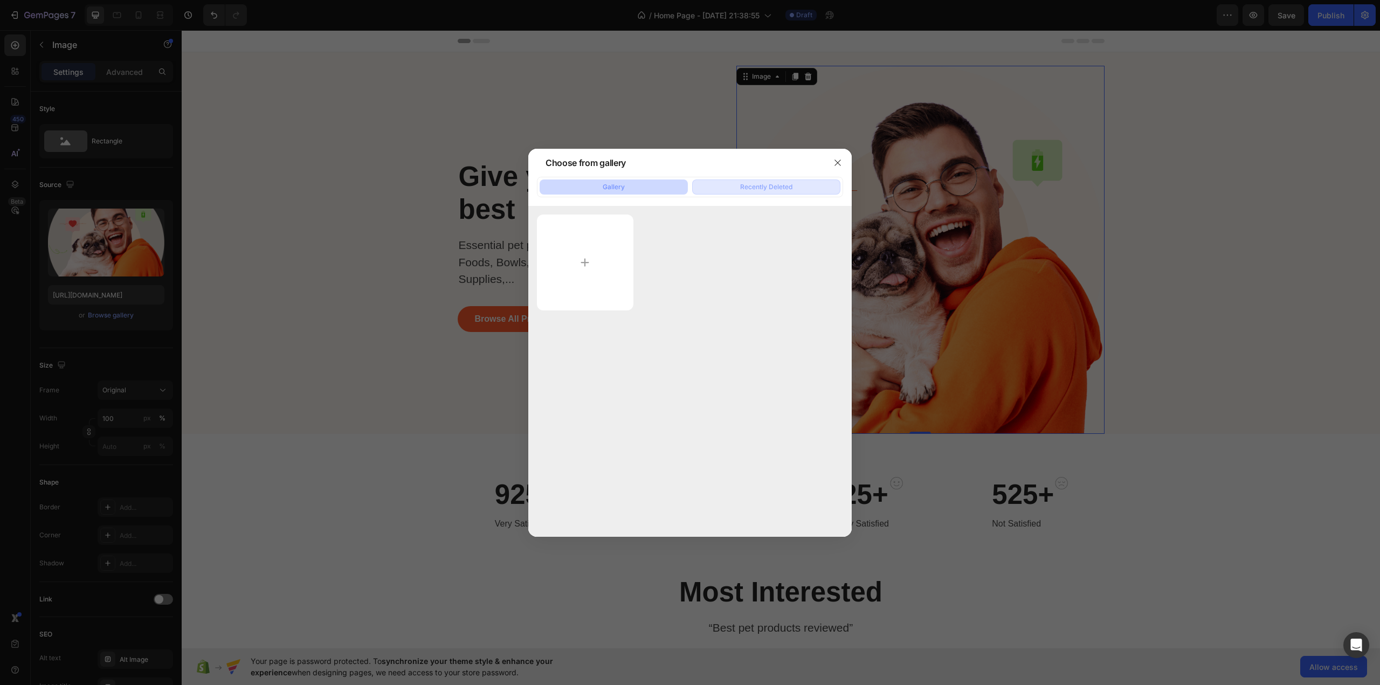
click at [731, 187] on button "Recently Deleted" at bounding box center [766, 186] width 148 height 15
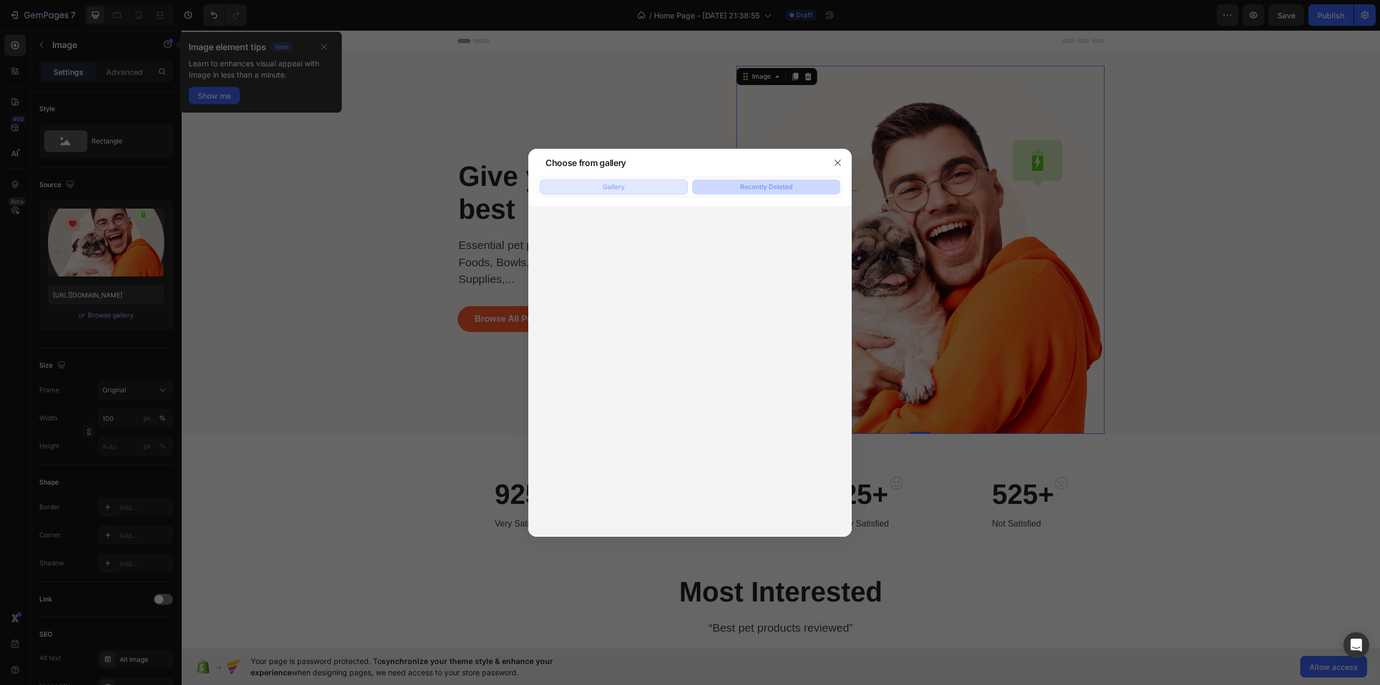
click at [665, 183] on button "Gallery" at bounding box center [614, 186] width 148 height 15
click at [581, 272] on input "file" at bounding box center [585, 263] width 96 height 96
click at [841, 165] on icon "button" at bounding box center [837, 162] width 9 height 9
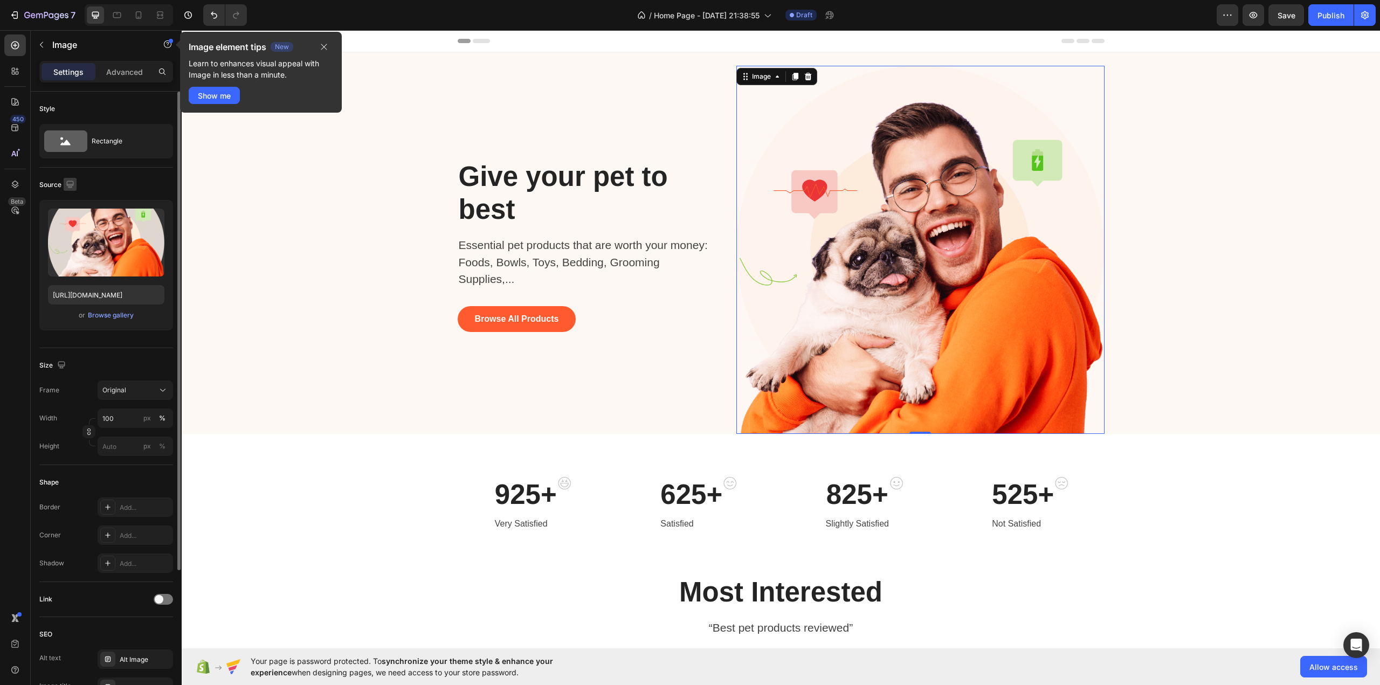
click at [70, 183] on icon "button" at bounding box center [70, 184] width 11 height 11
click at [261, 462] on div "925+ Heading Very Satisfied Text block Image Row 625+ Heading Satisfied Text bl…" at bounding box center [781, 504] width 1198 height 141
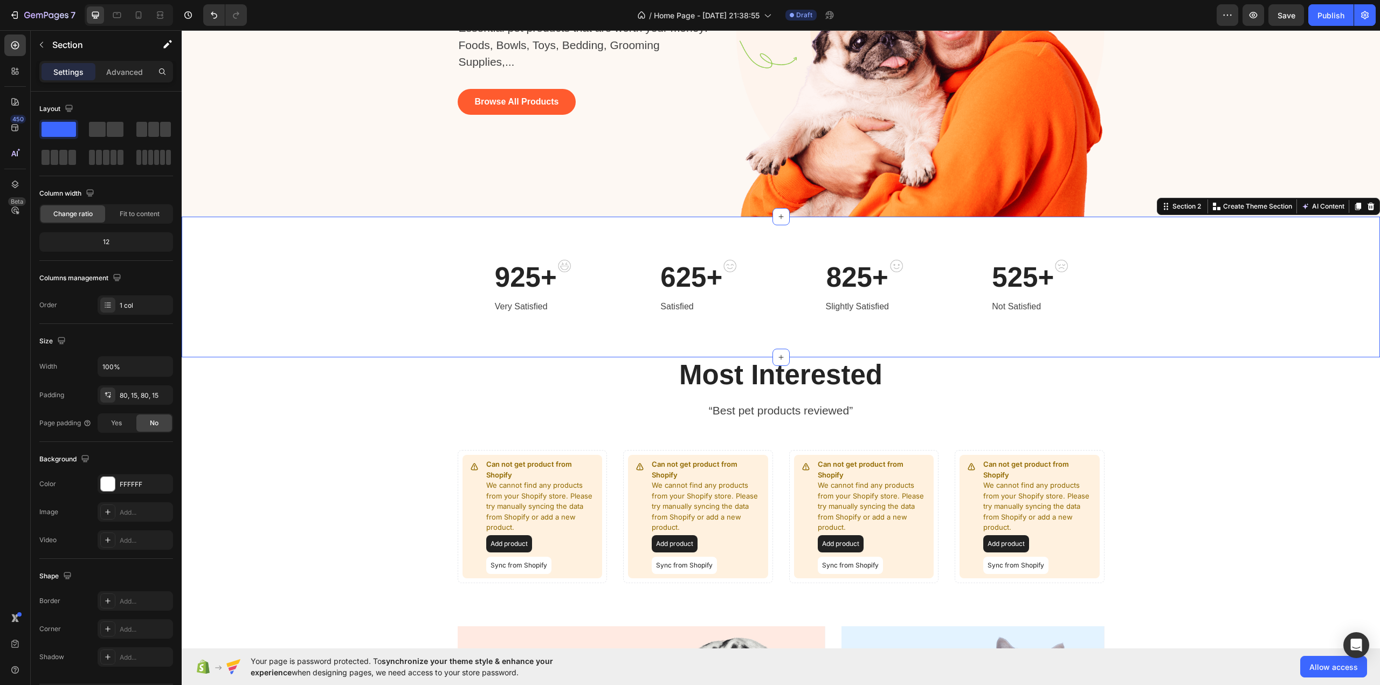
scroll to position [216, 0]
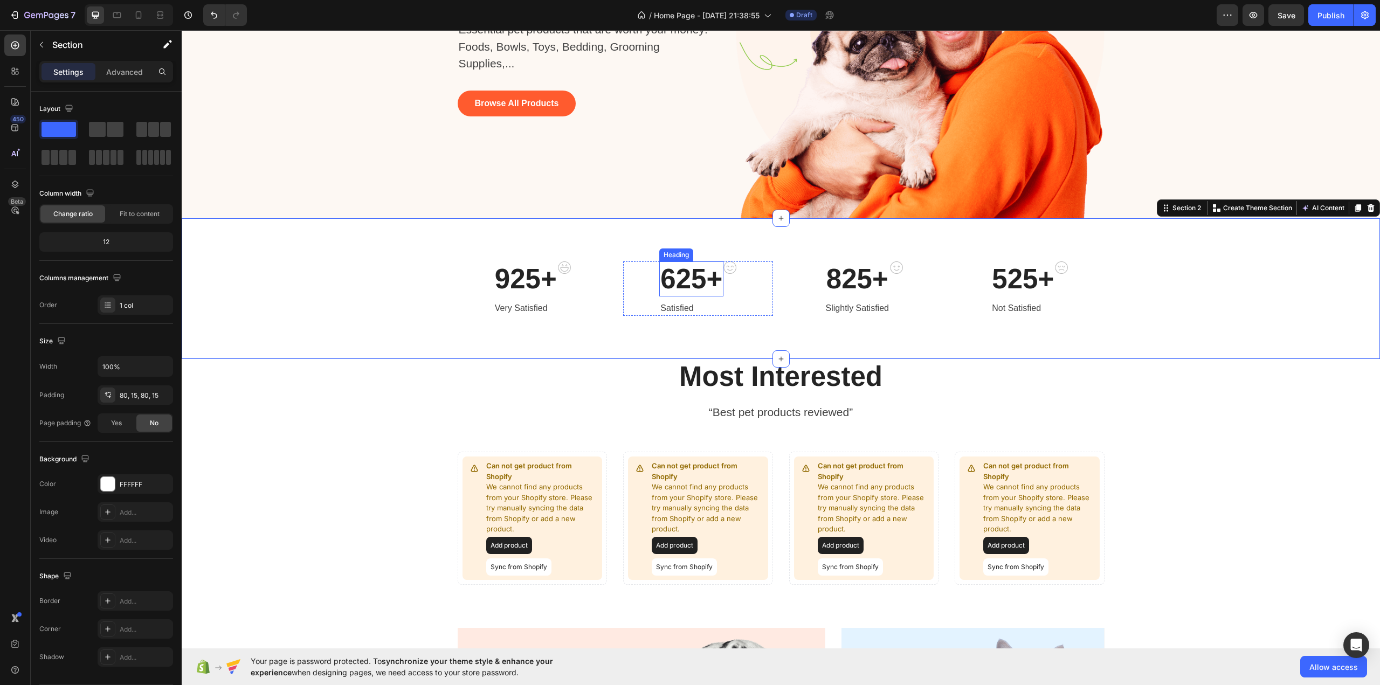
click at [686, 280] on p "625+" at bounding box center [691, 279] width 62 height 33
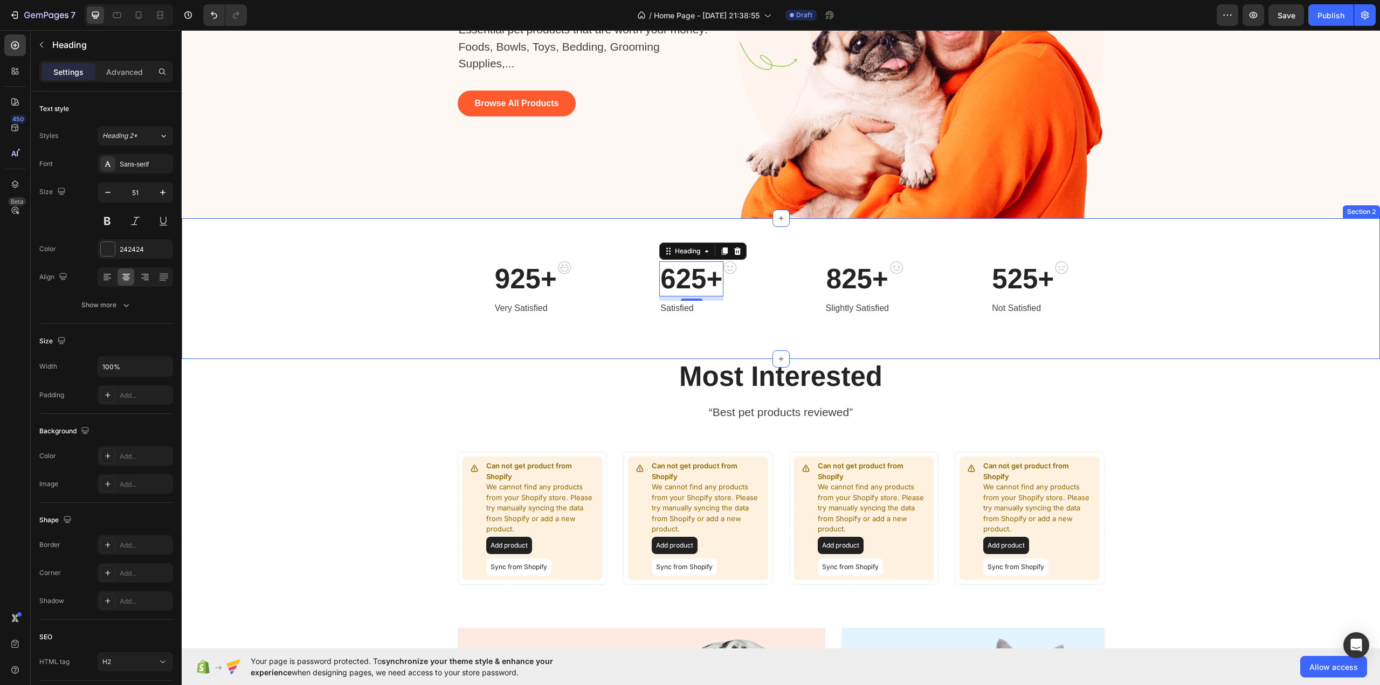
click at [404, 267] on div "925+ Heading Very Satisfied Text block Image Row 625+ Heading 8 Satisfied Text …" at bounding box center [781, 288] width 1182 height 54
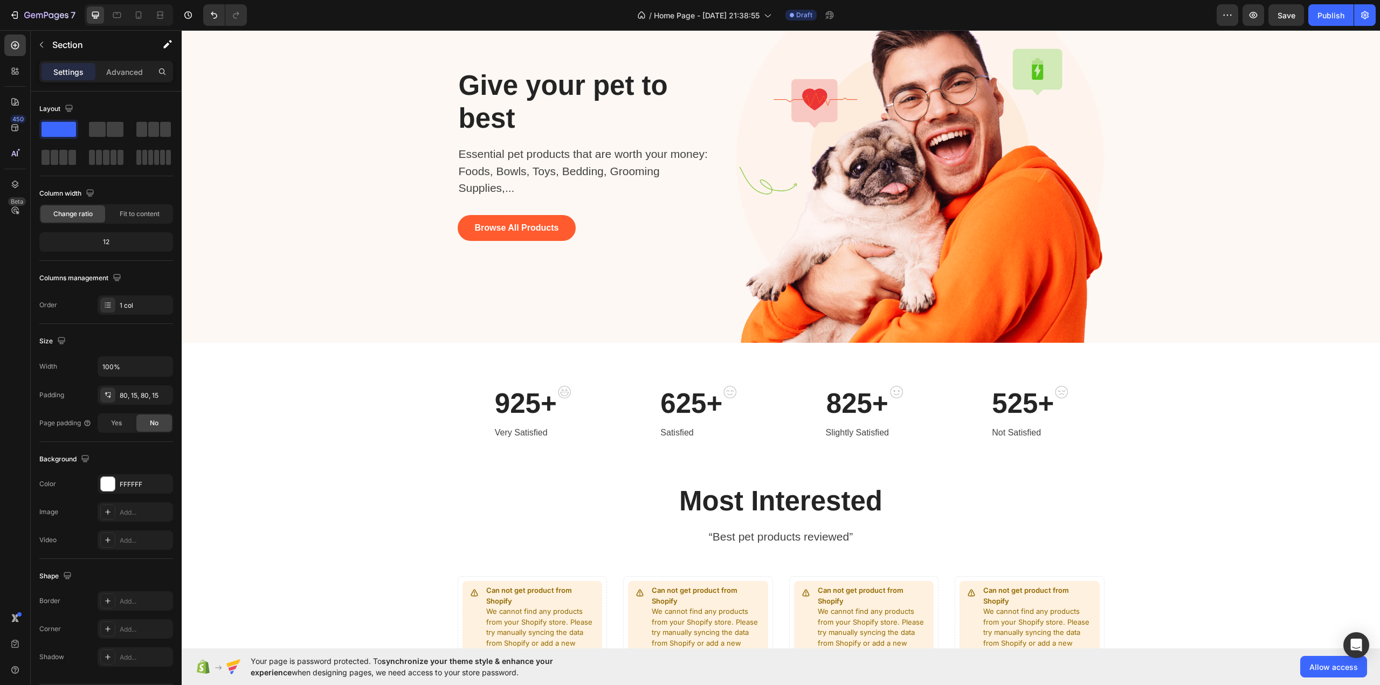
scroll to position [0, 0]
